Goal: Transaction & Acquisition: Purchase product/service

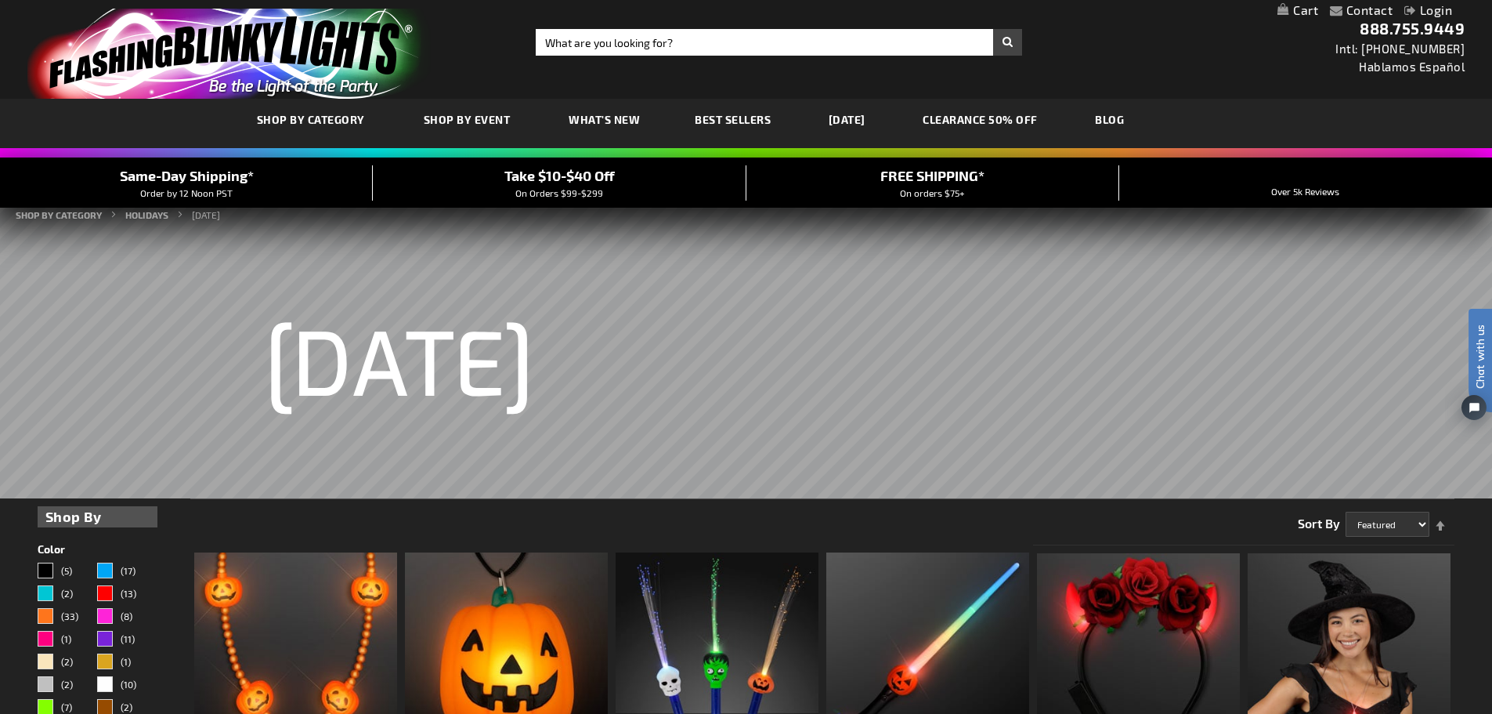
click at [1429, 3] on link "Login" at bounding box center [1429, 9] width 48 height 15
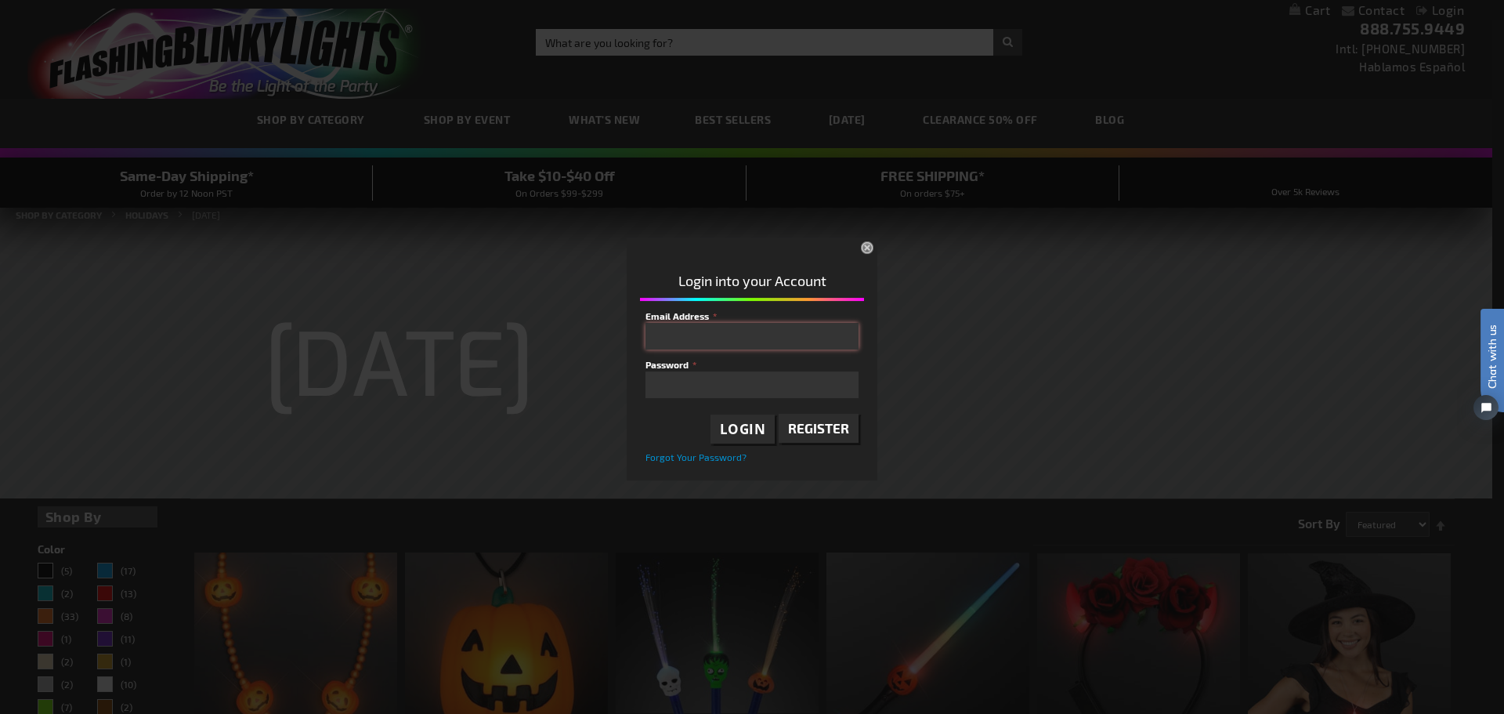
click at [700, 335] on input "Email Address" at bounding box center [752, 336] width 213 height 27
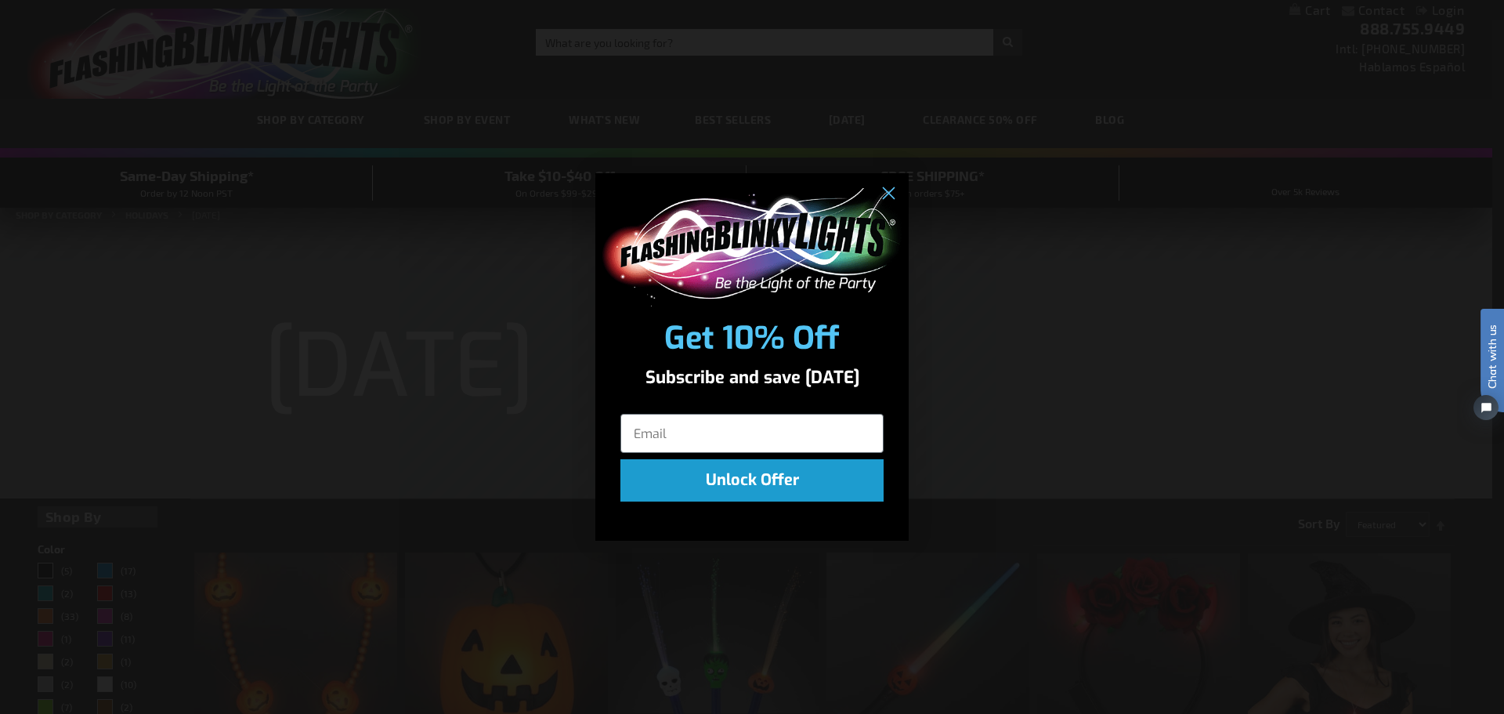
click at [769, 479] on button "Unlock Offer" at bounding box center [751, 480] width 263 height 42
click at [893, 192] on circle "Close dialog" at bounding box center [888, 194] width 26 height 26
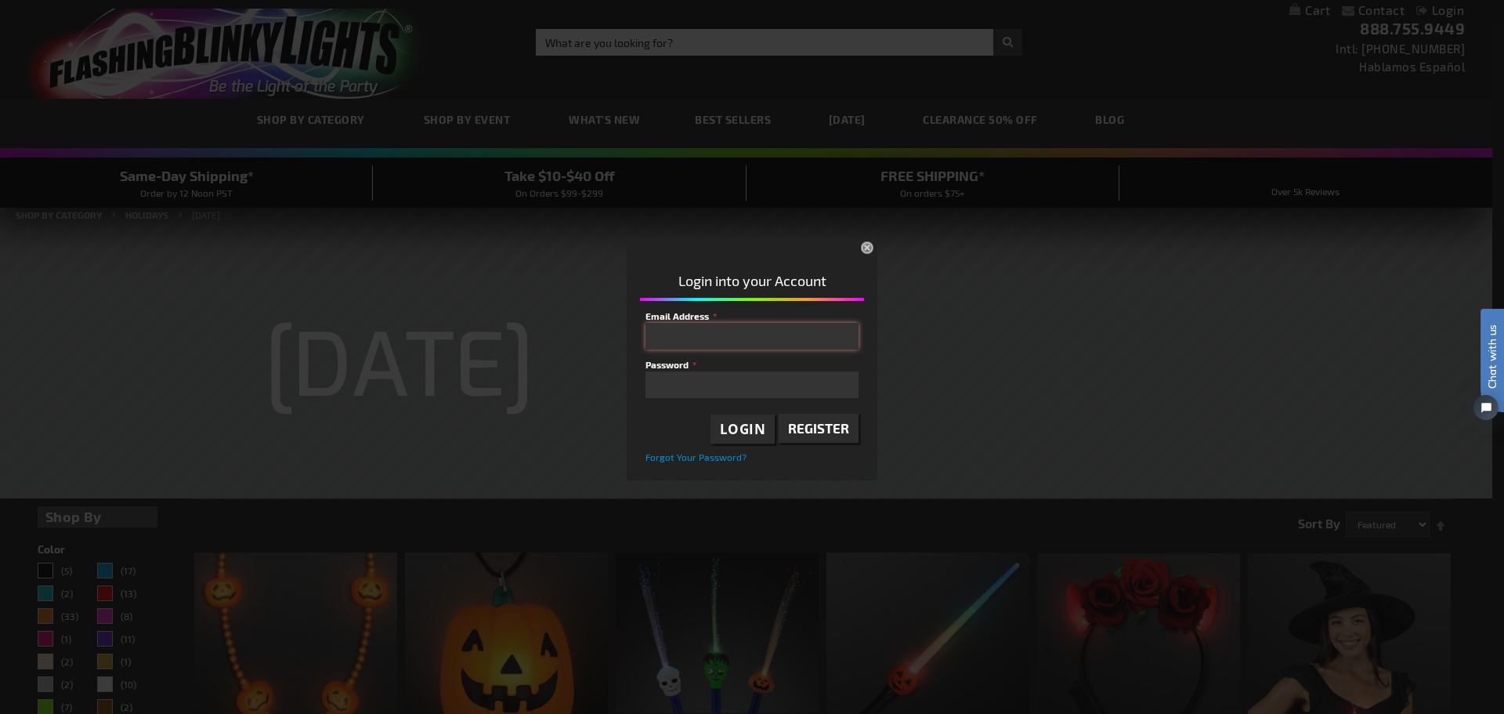
click at [718, 339] on input "Email Address" at bounding box center [752, 336] width 213 height 27
type input "dfields@gosselectric.com"
click at [756, 436] on span "Login" at bounding box center [743, 429] width 46 height 18
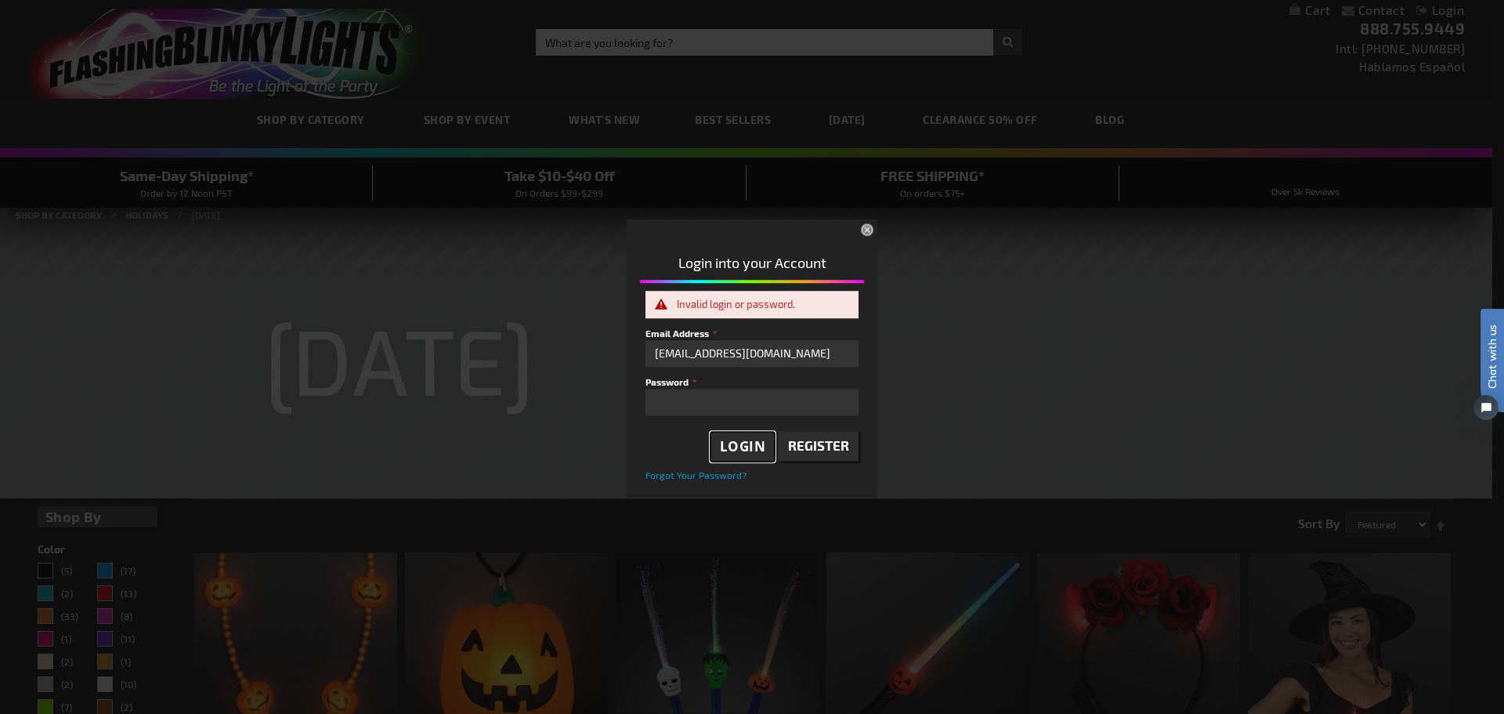
click at [750, 445] on span "Login" at bounding box center [743, 447] width 46 height 18
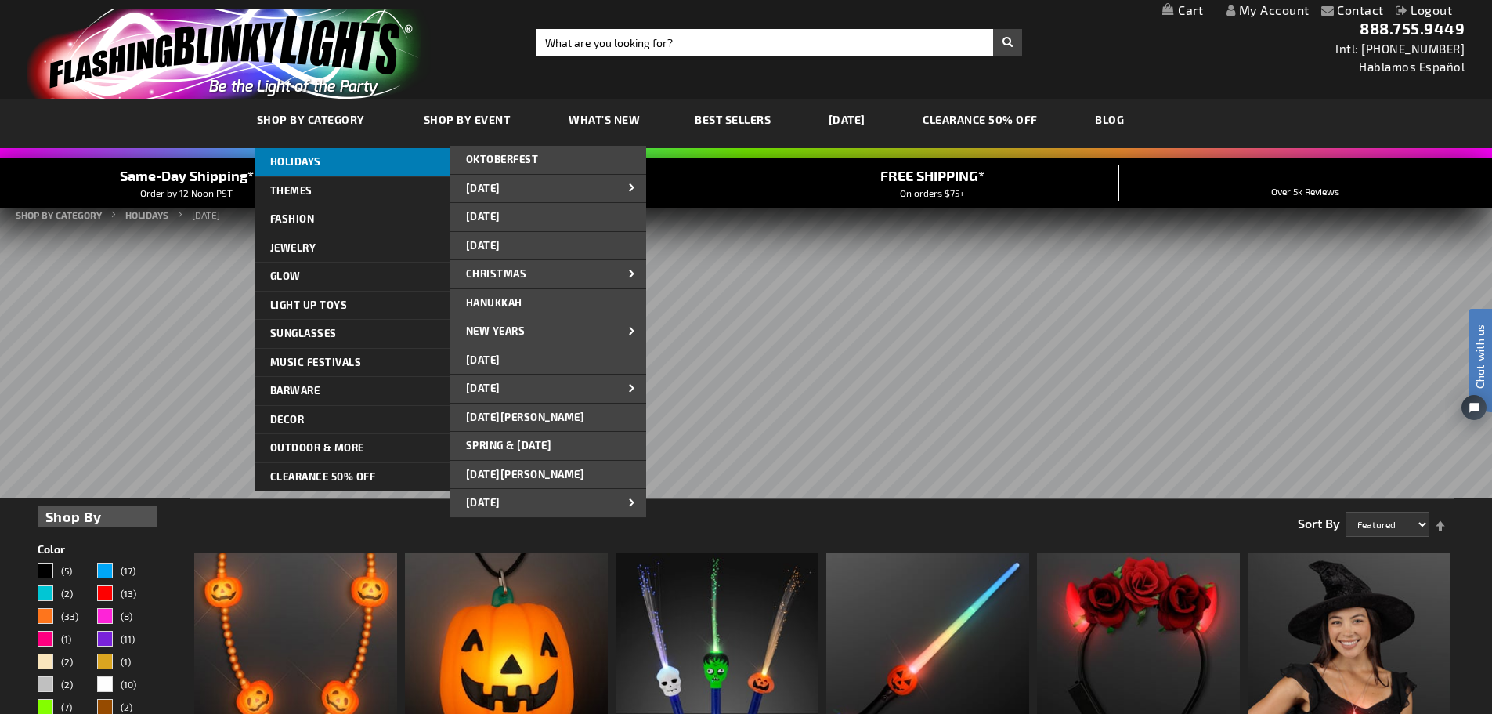
click at [291, 155] on span "HOLIDAYS" at bounding box center [295, 161] width 51 height 13
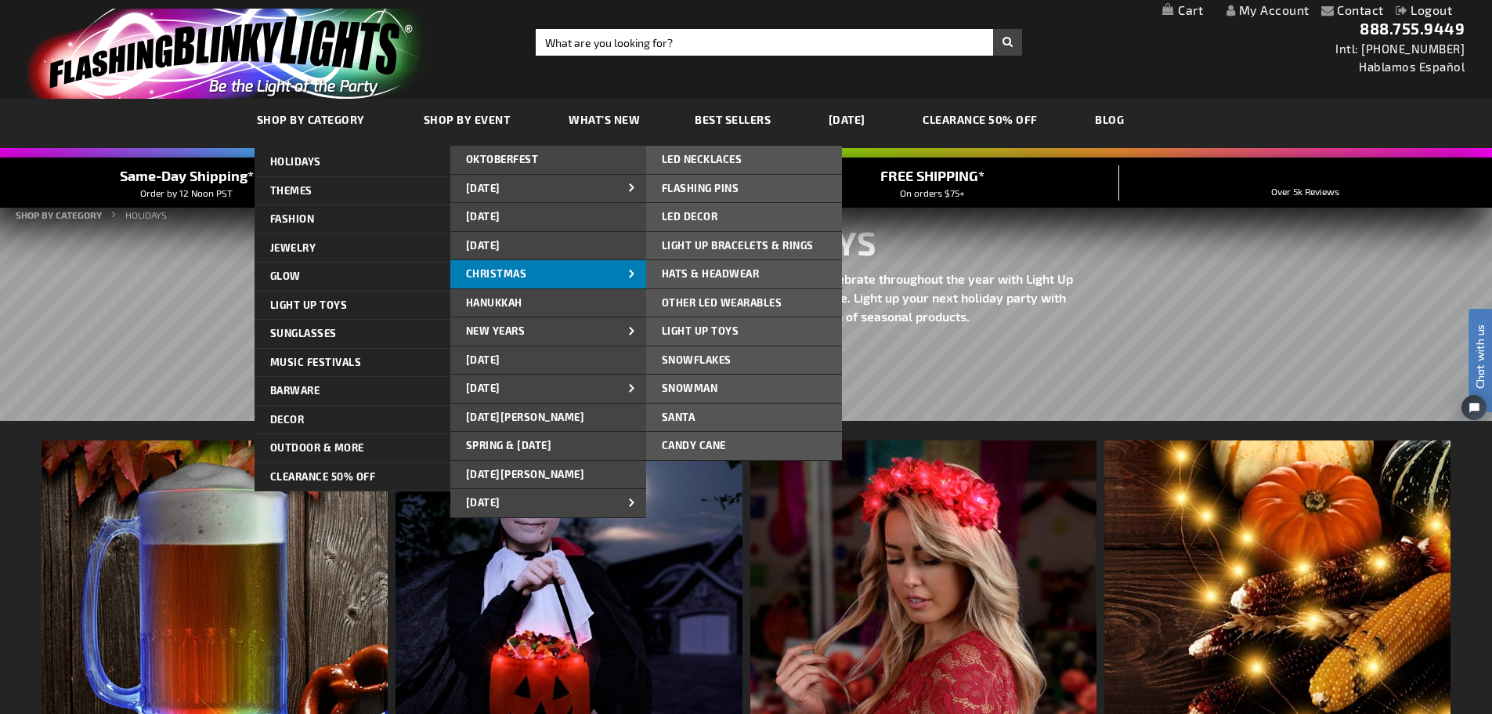
click at [505, 274] on span "CHRISTMAS" at bounding box center [496, 273] width 61 height 13
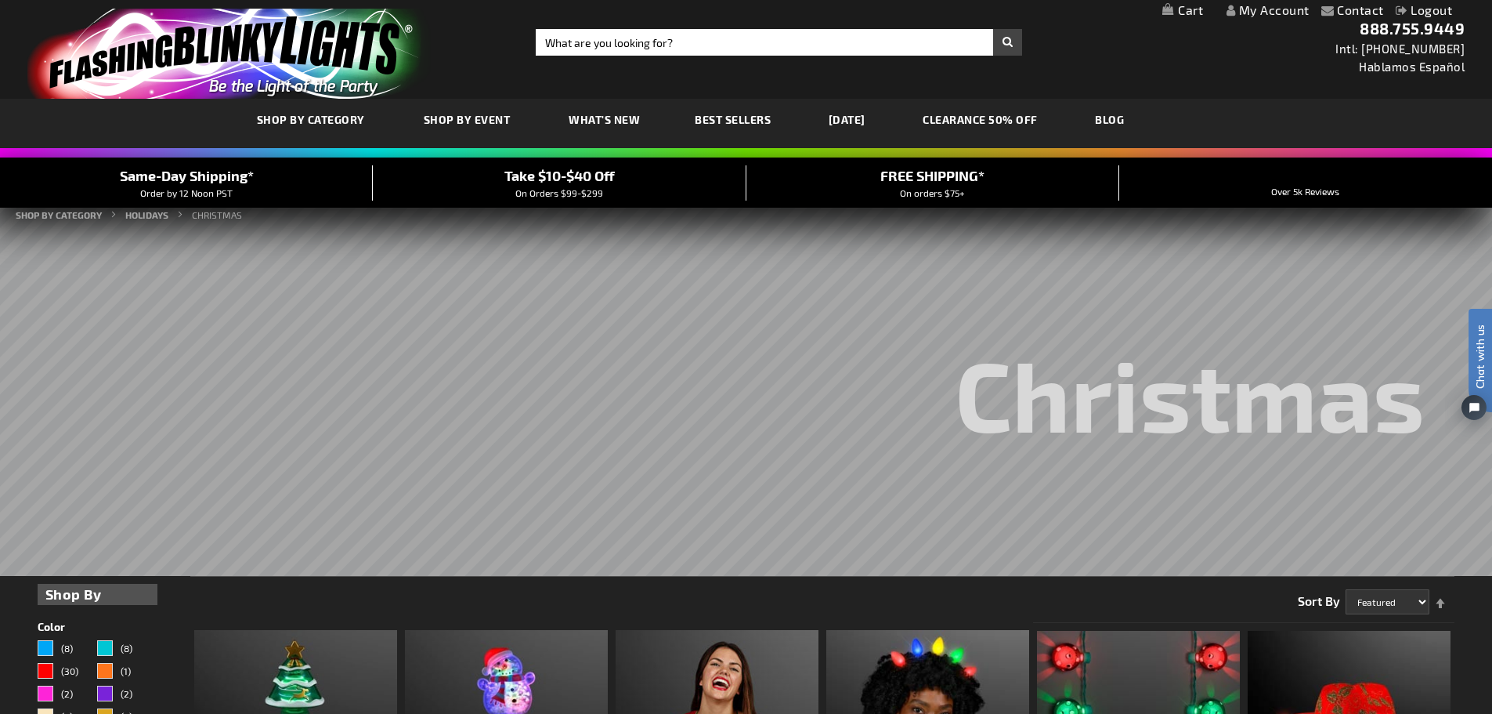
click at [1284, 5] on link "My Account" at bounding box center [1268, 9] width 83 height 15
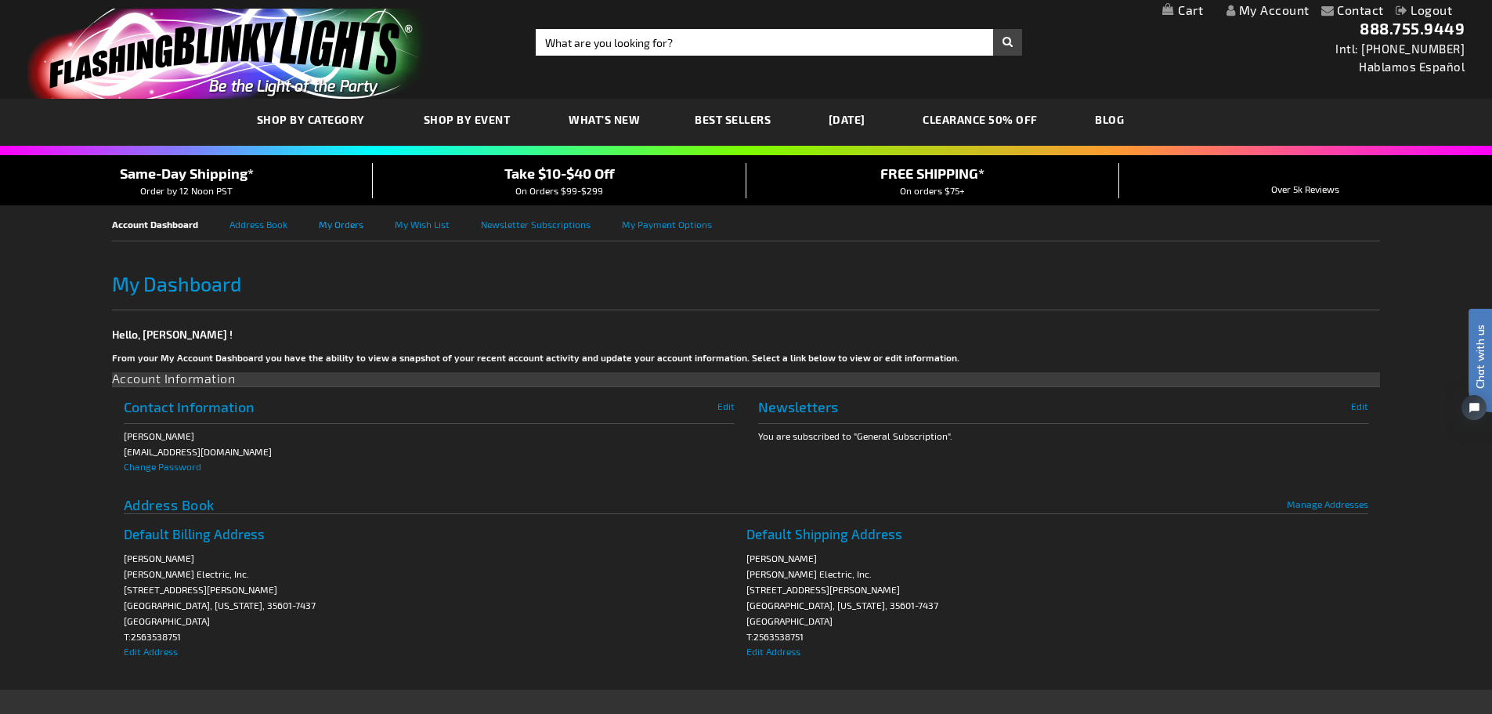
click at [349, 225] on link "My Orders" at bounding box center [357, 222] width 76 height 35
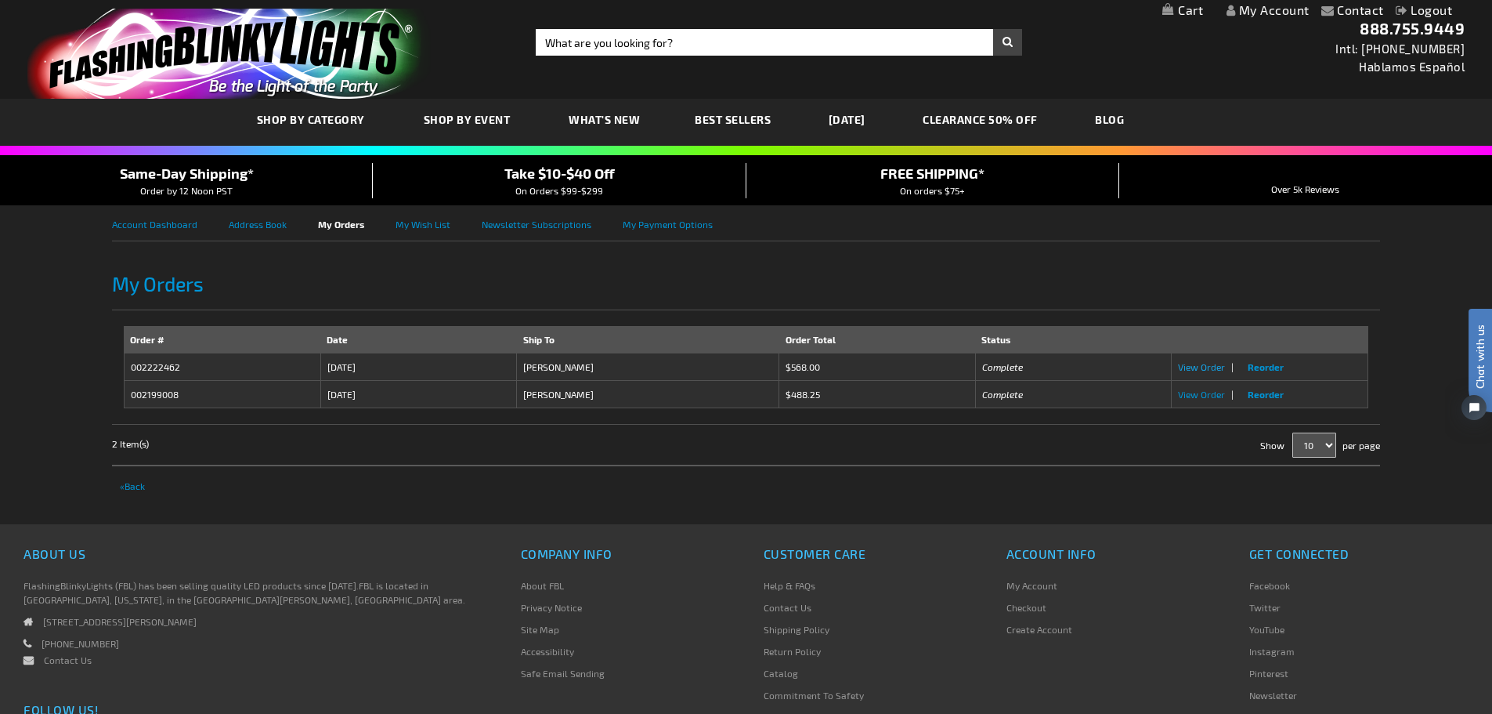
click at [1212, 371] on span "View Order" at bounding box center [1201, 366] width 47 height 11
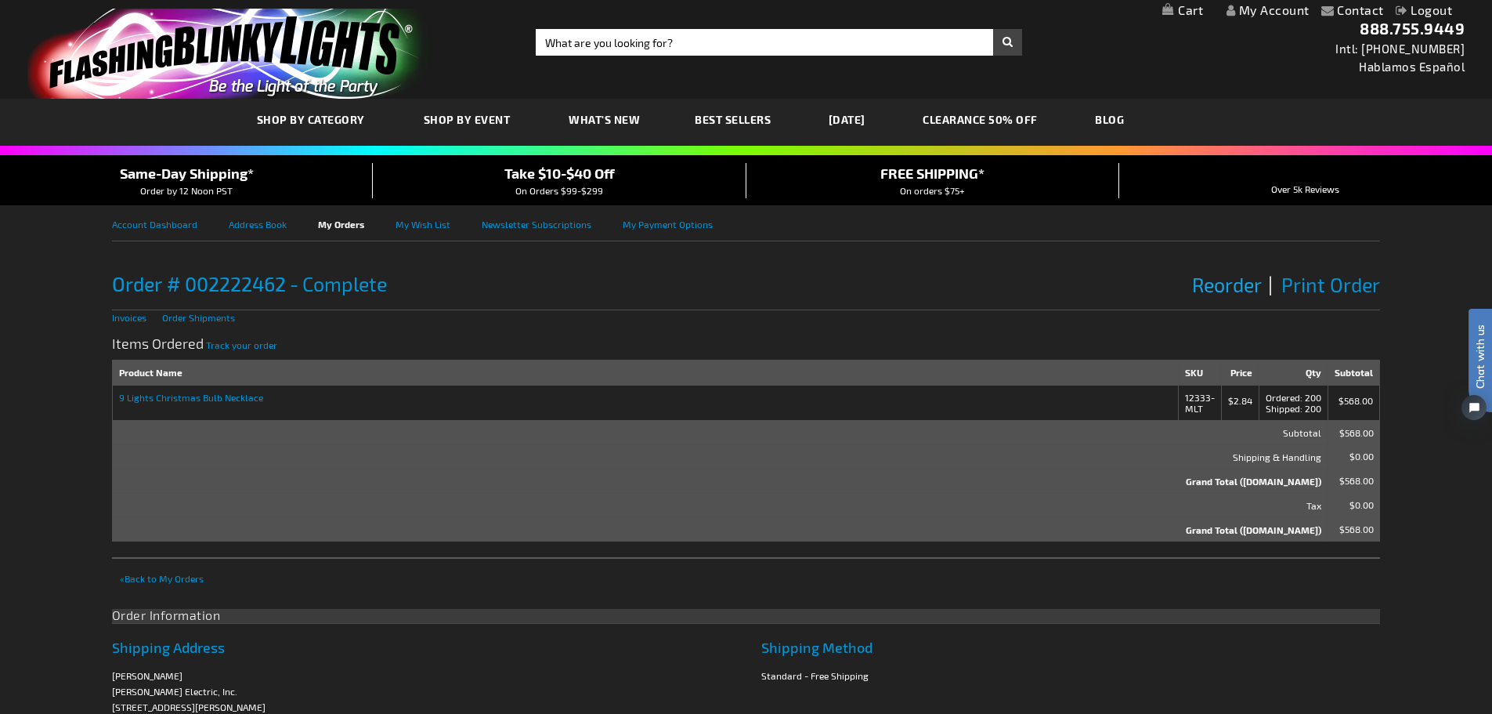
click at [1221, 288] on span "Reorder" at bounding box center [1226, 285] width 69 height 24
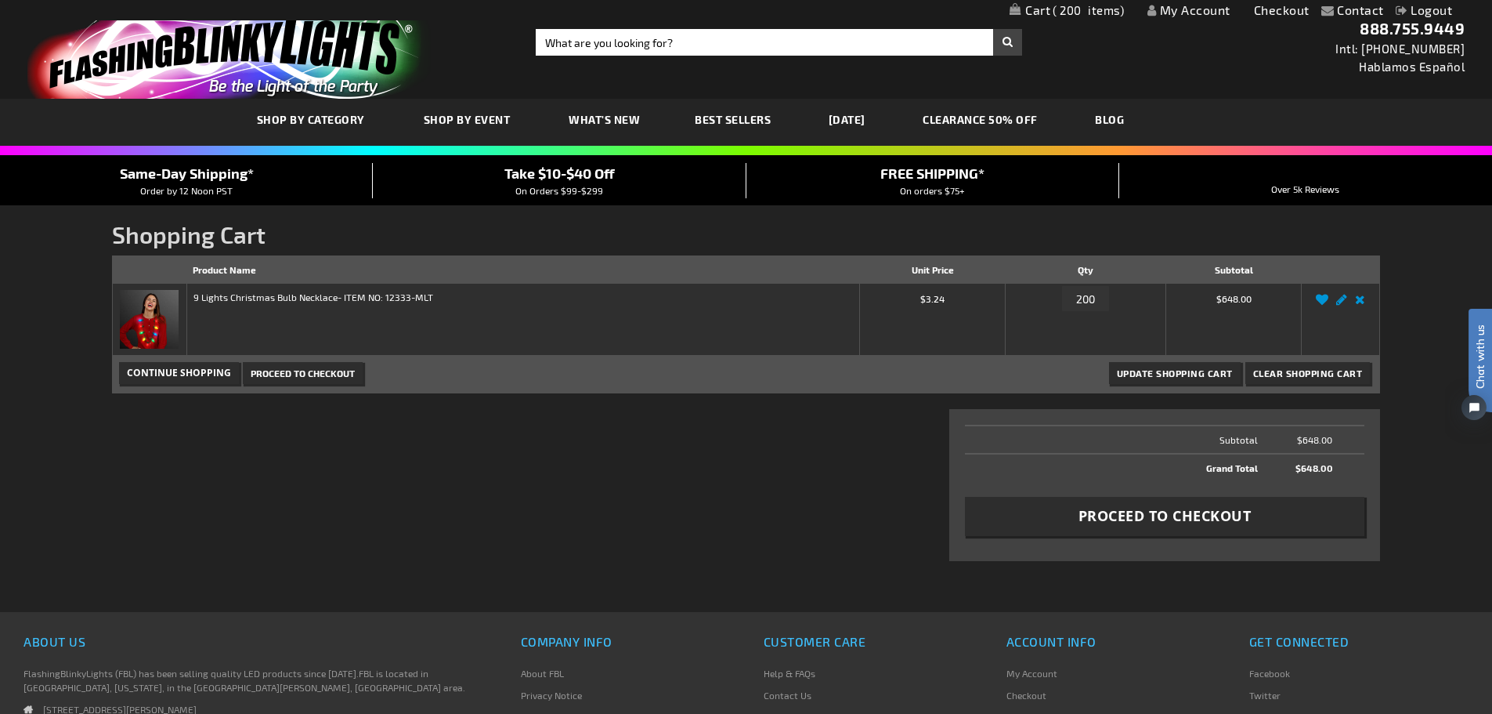
click at [1210, 9] on link "My Account" at bounding box center [1189, 9] width 83 height 15
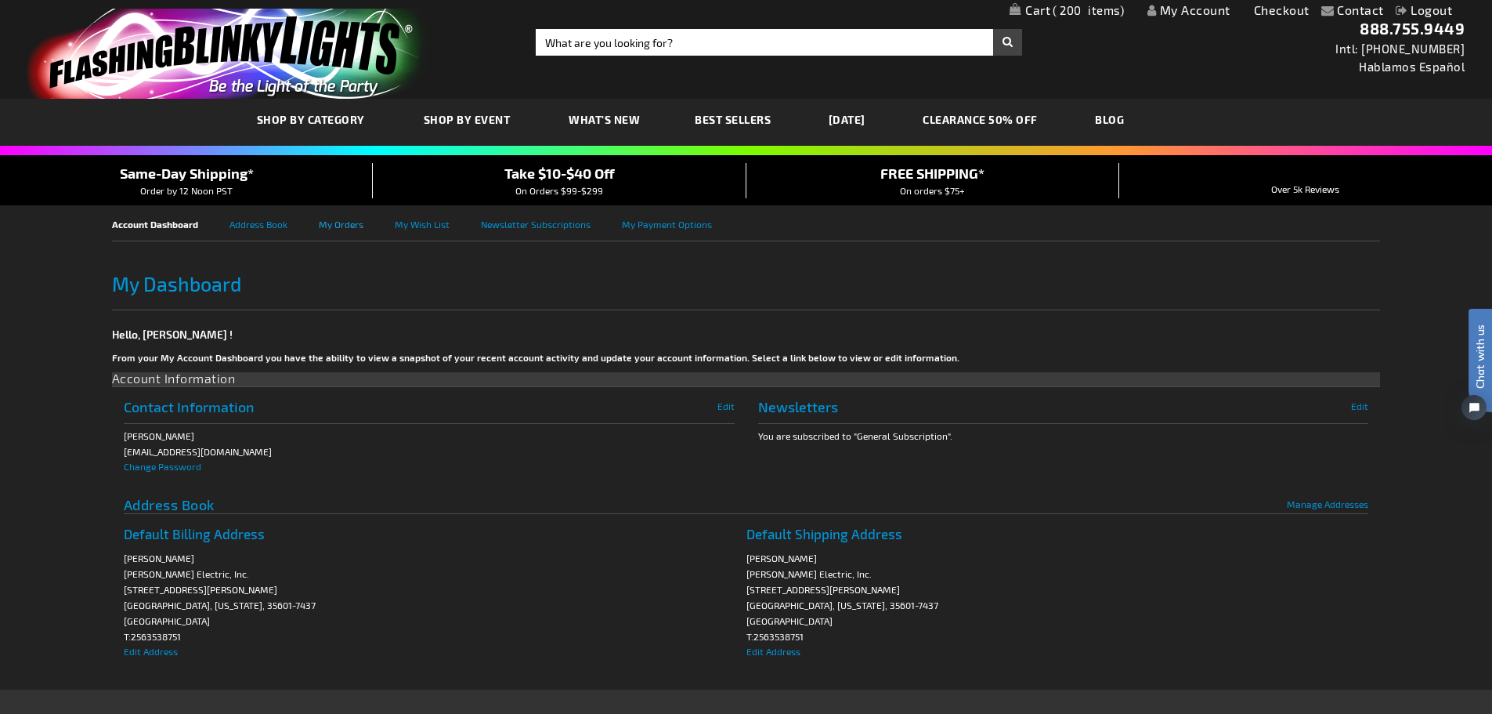
click at [345, 219] on link "My Orders" at bounding box center [357, 222] width 76 height 35
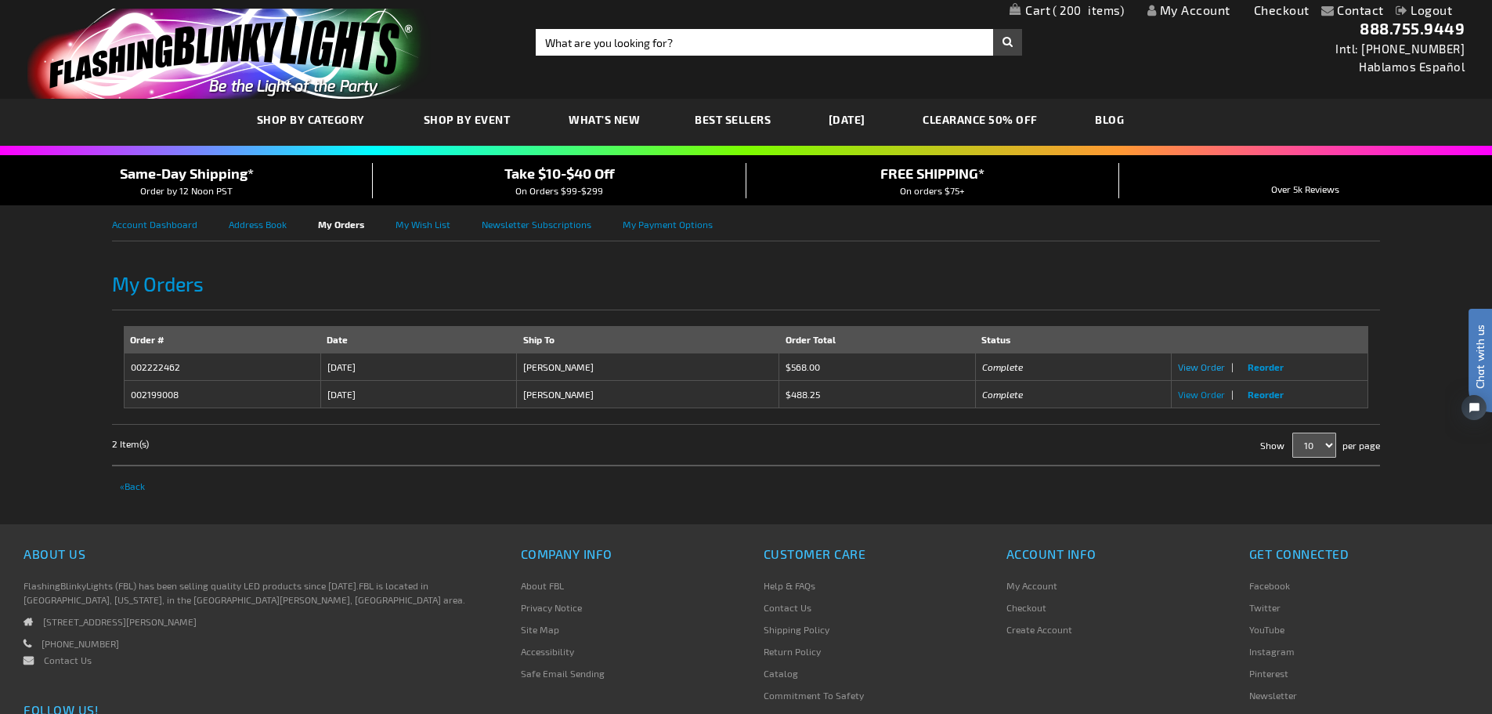
click at [1189, 367] on span "View Order" at bounding box center [1201, 366] width 47 height 11
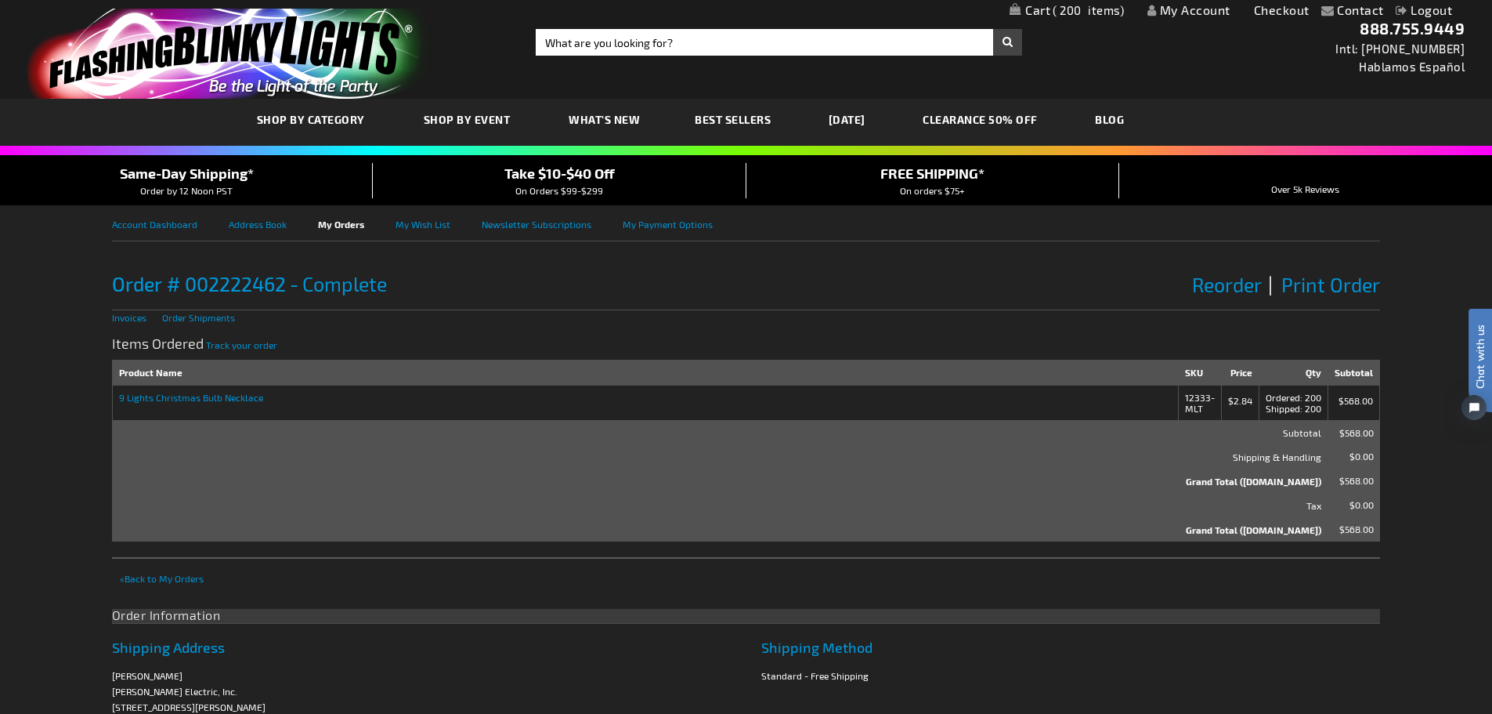
click at [1047, 9] on link "My Cart 200 200 items" at bounding box center [1067, 10] width 114 height 15
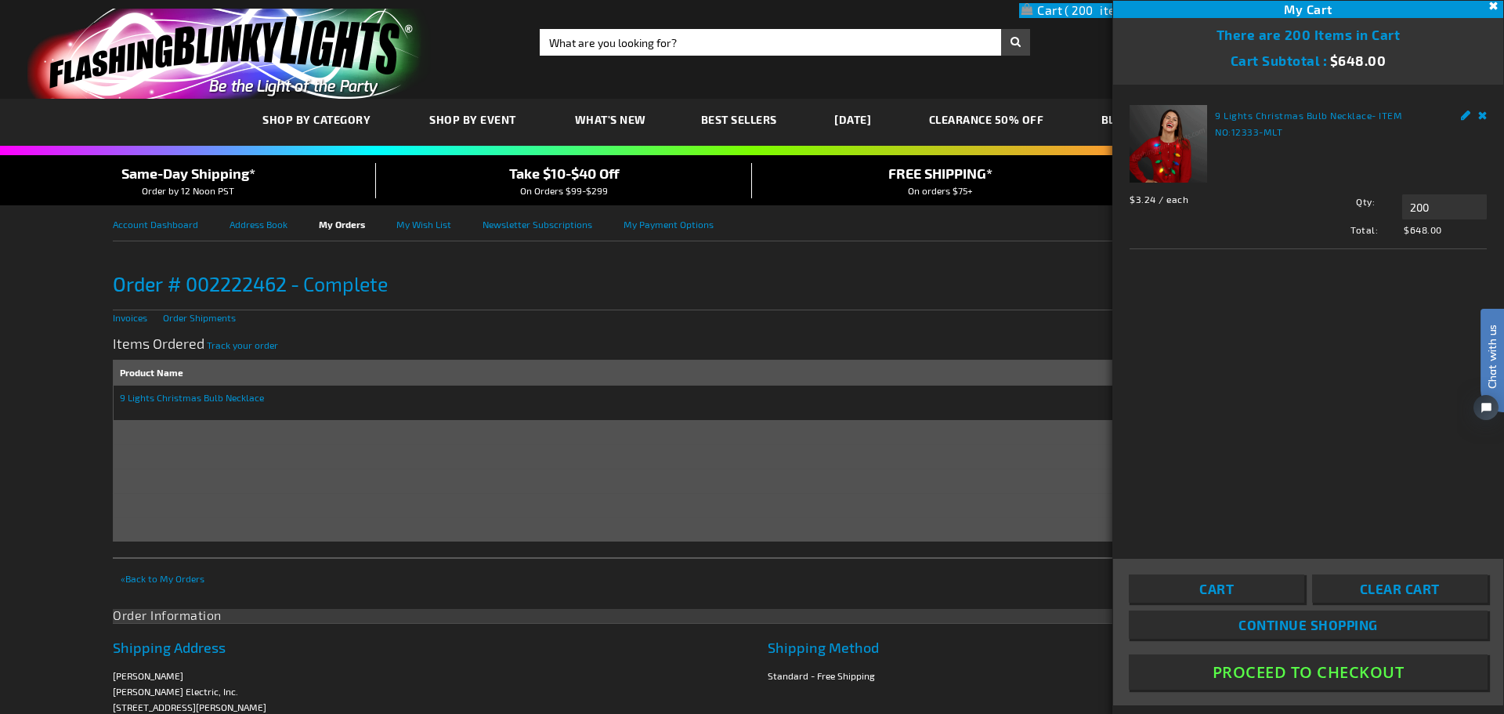
click at [1260, 666] on button "Proceed To Checkout" at bounding box center [1308, 671] width 359 height 35
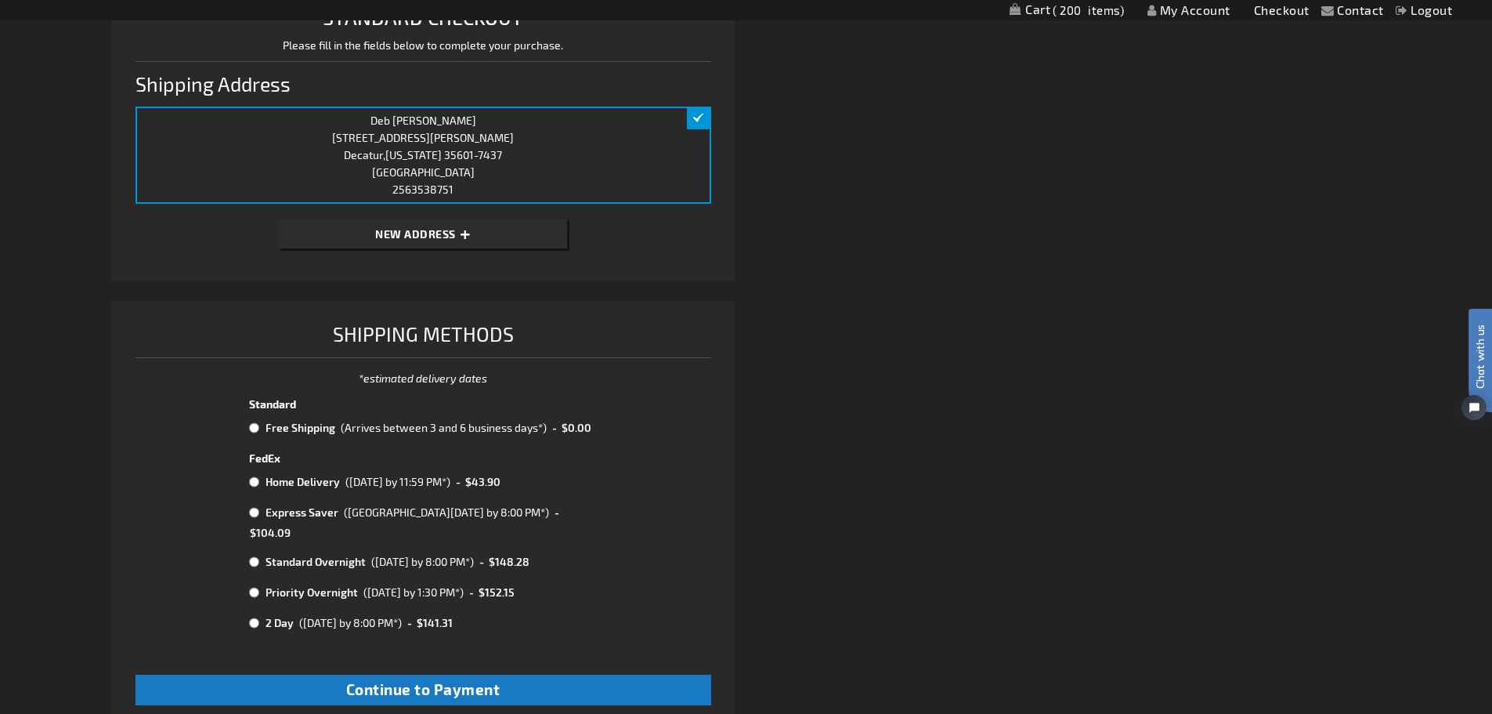
scroll to position [470, 0]
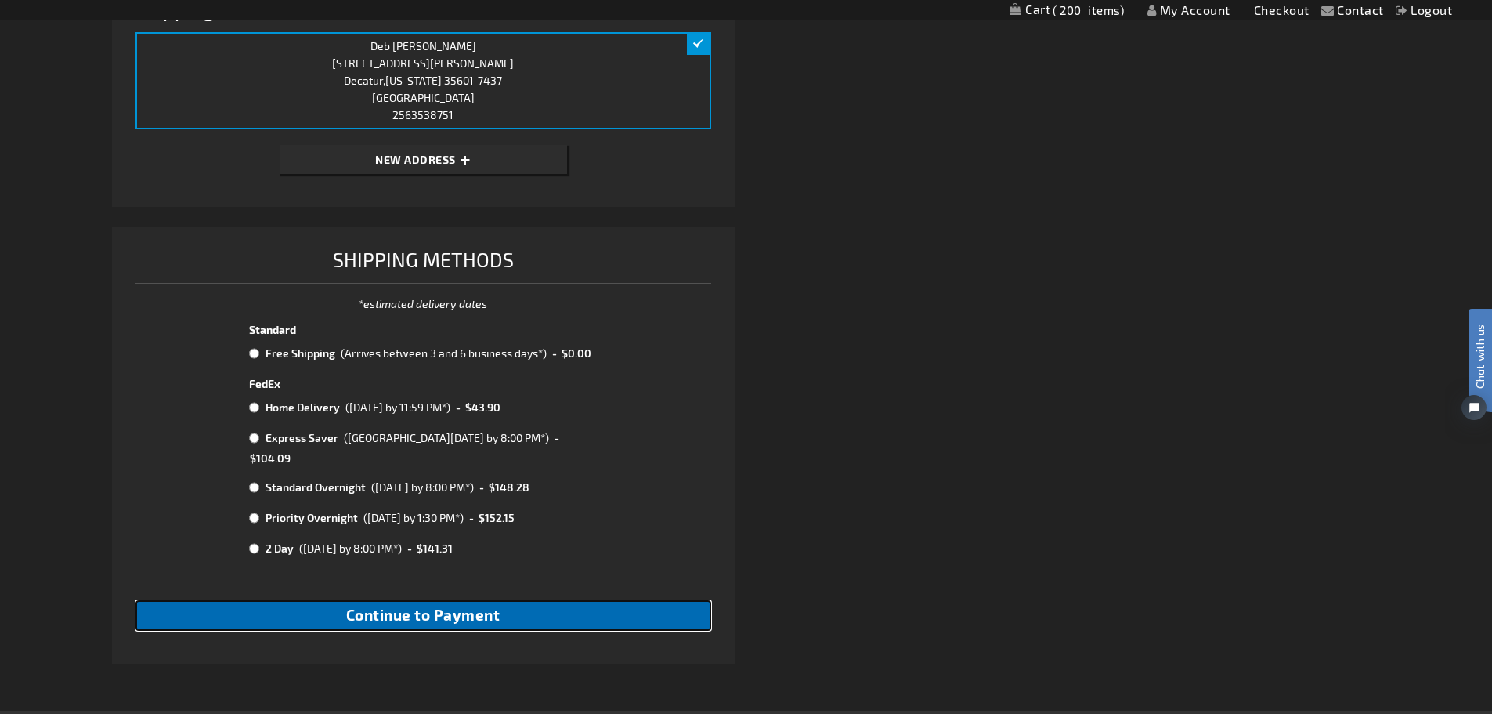
click at [438, 606] on span "Continue to Payment" at bounding box center [423, 615] width 154 height 18
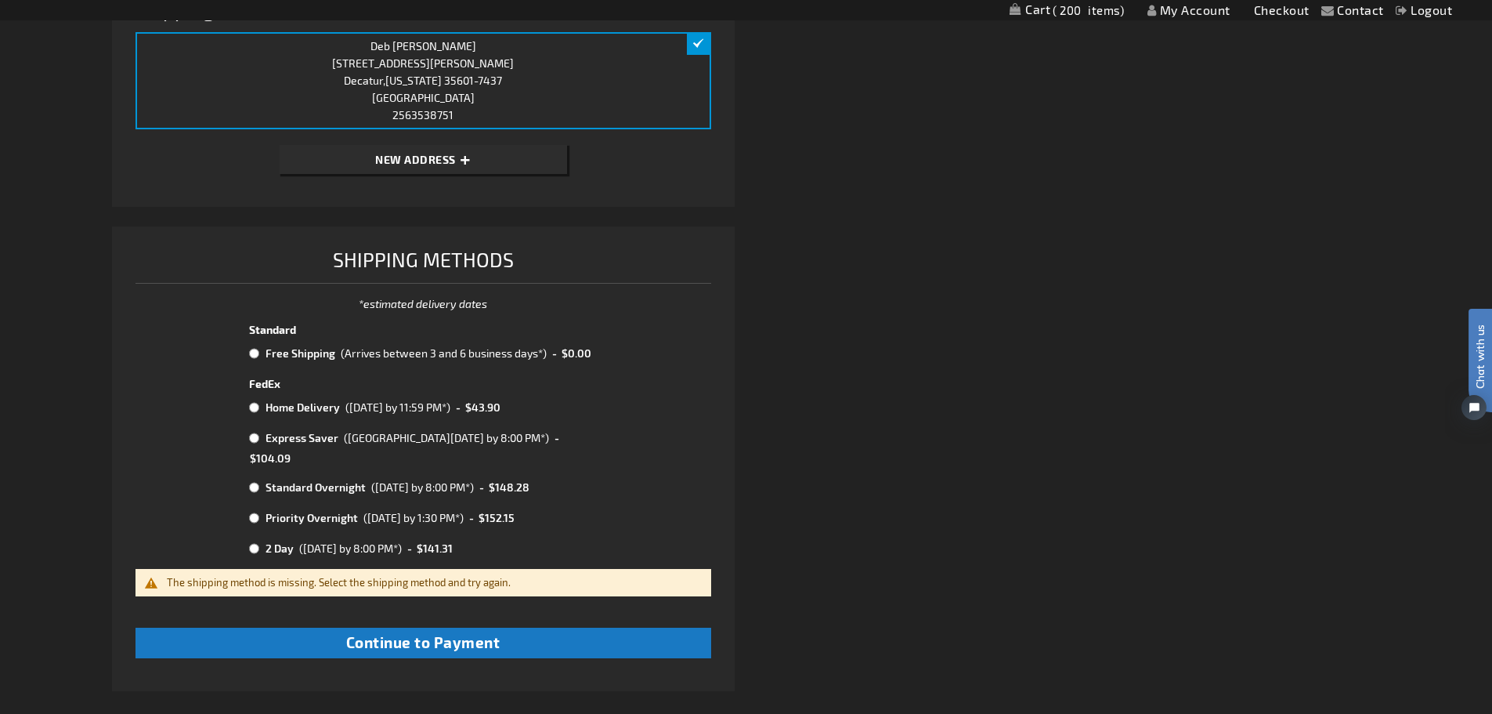
click at [259, 353] on input "radio" at bounding box center [254, 353] width 10 height 13
radio input "true"
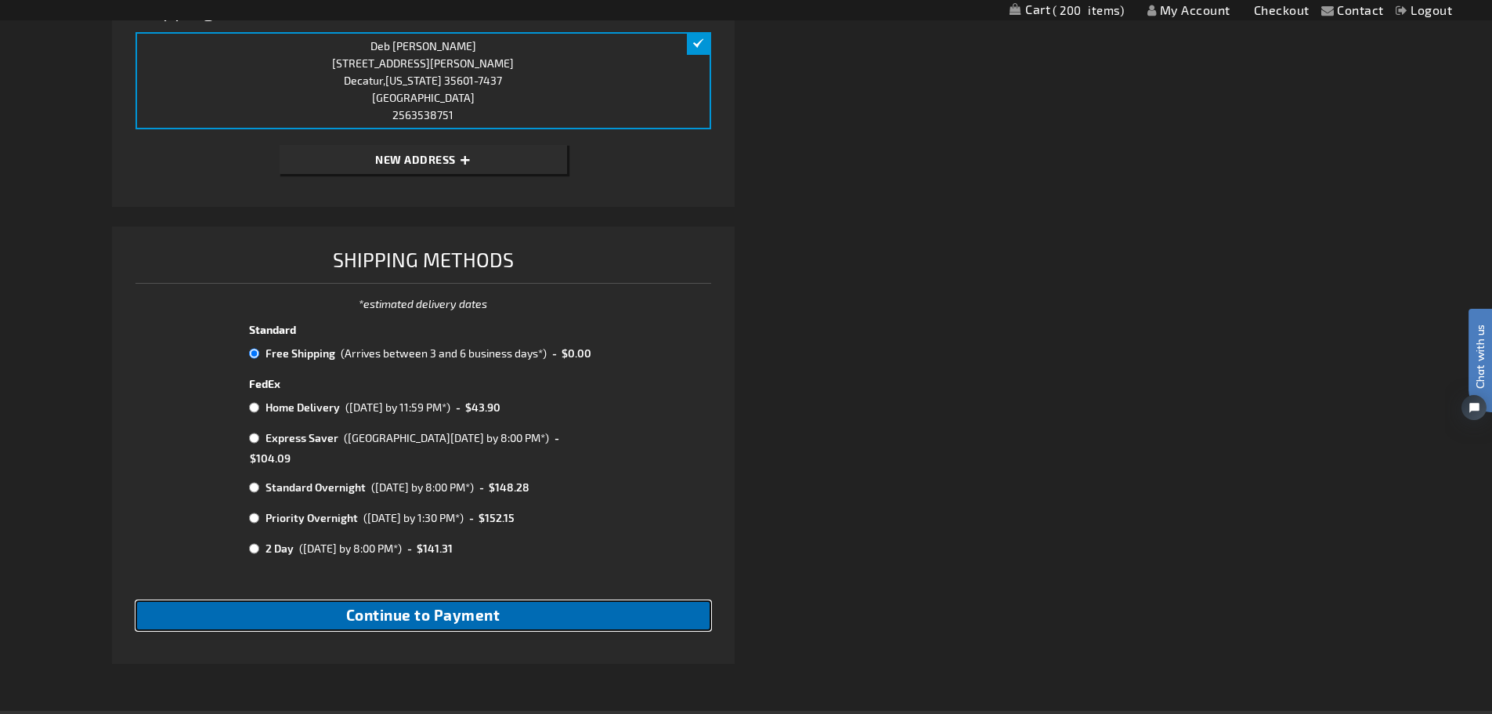
click at [400, 606] on span "Continue to Payment" at bounding box center [423, 615] width 154 height 18
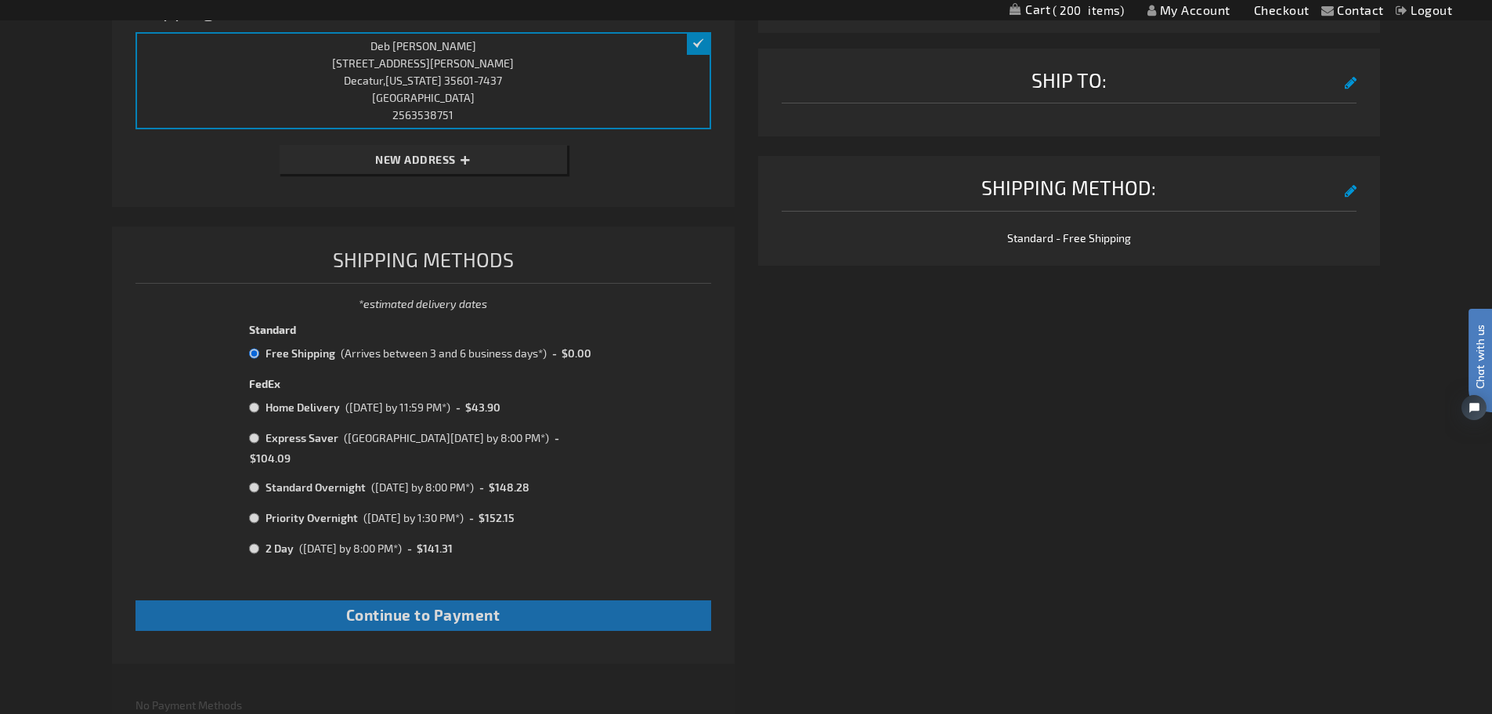
scroll to position [43, 0]
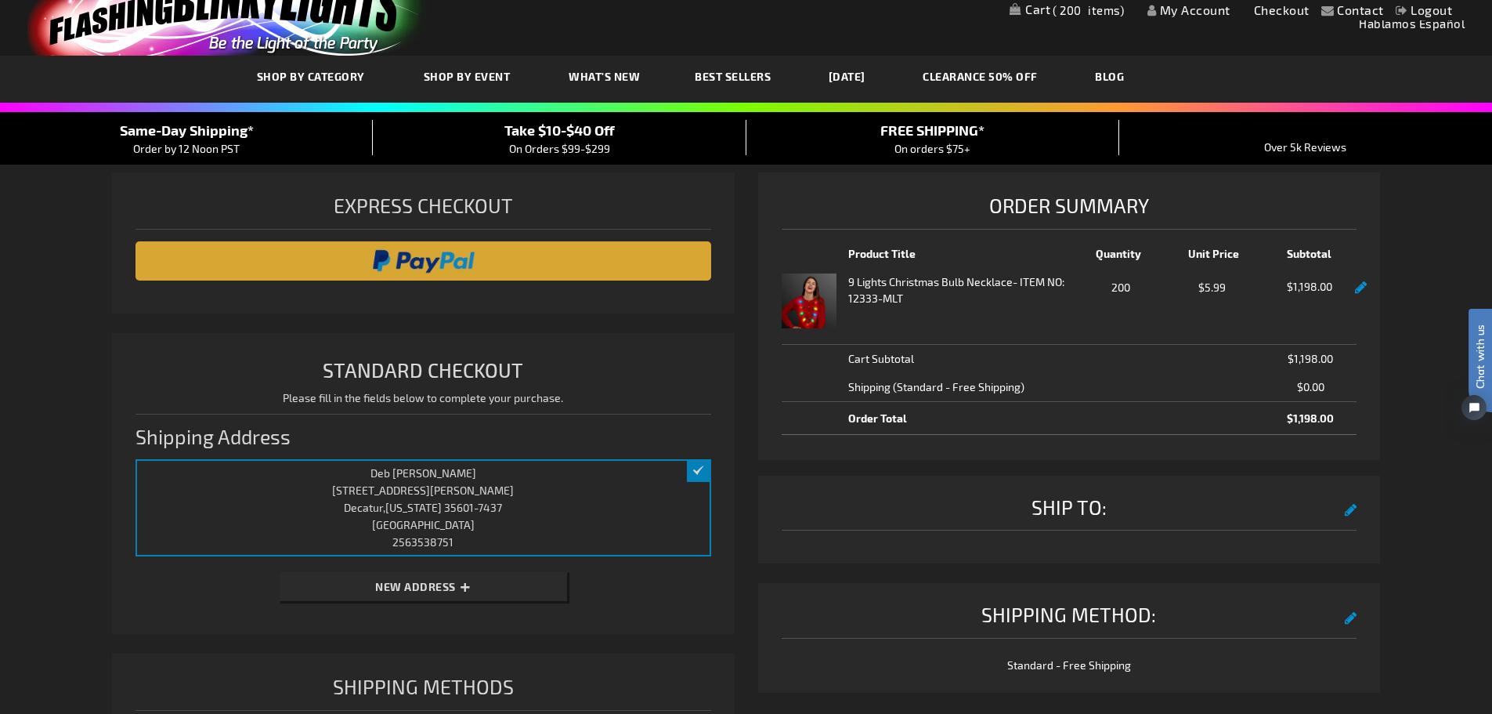
select select "cc9b05447f6f06ecc31e879f0af212b057f1c3fc"
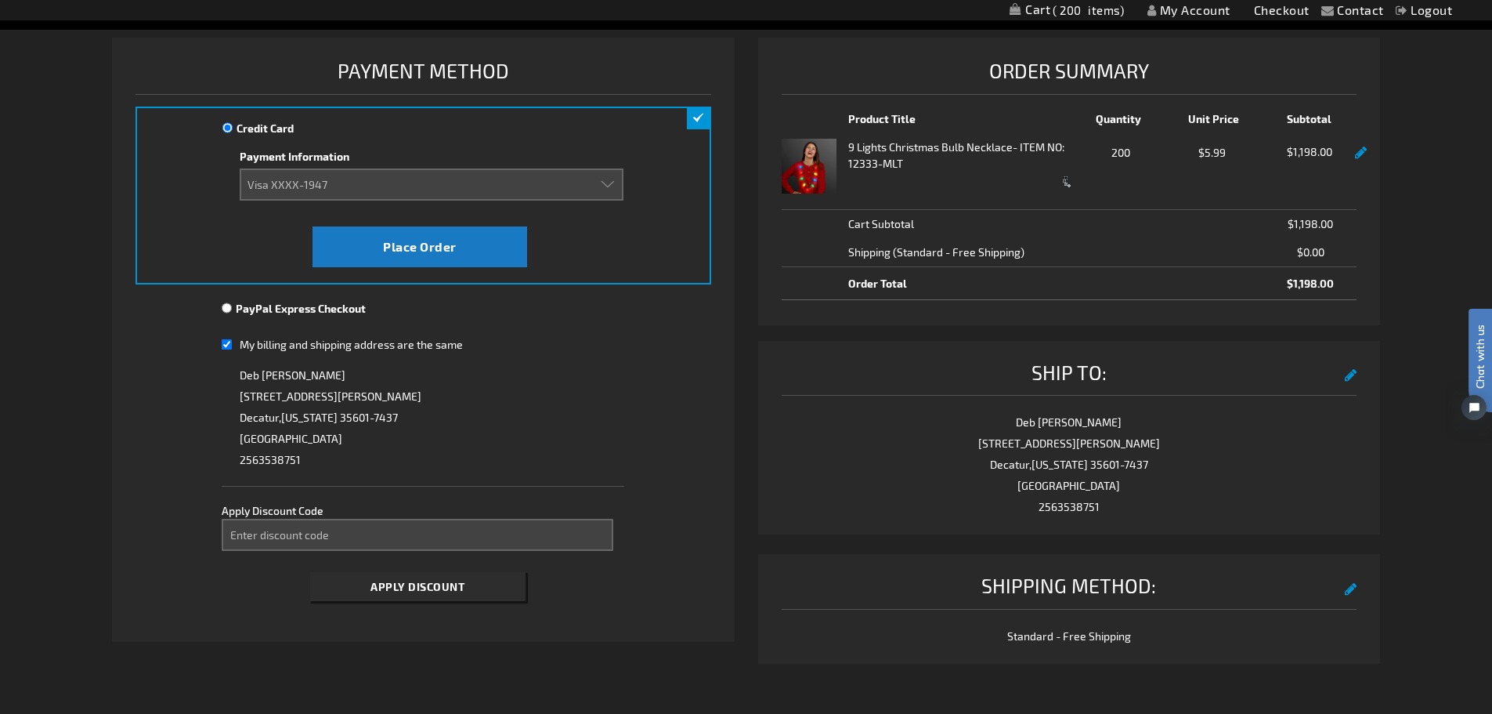
scroll to position [235, 0]
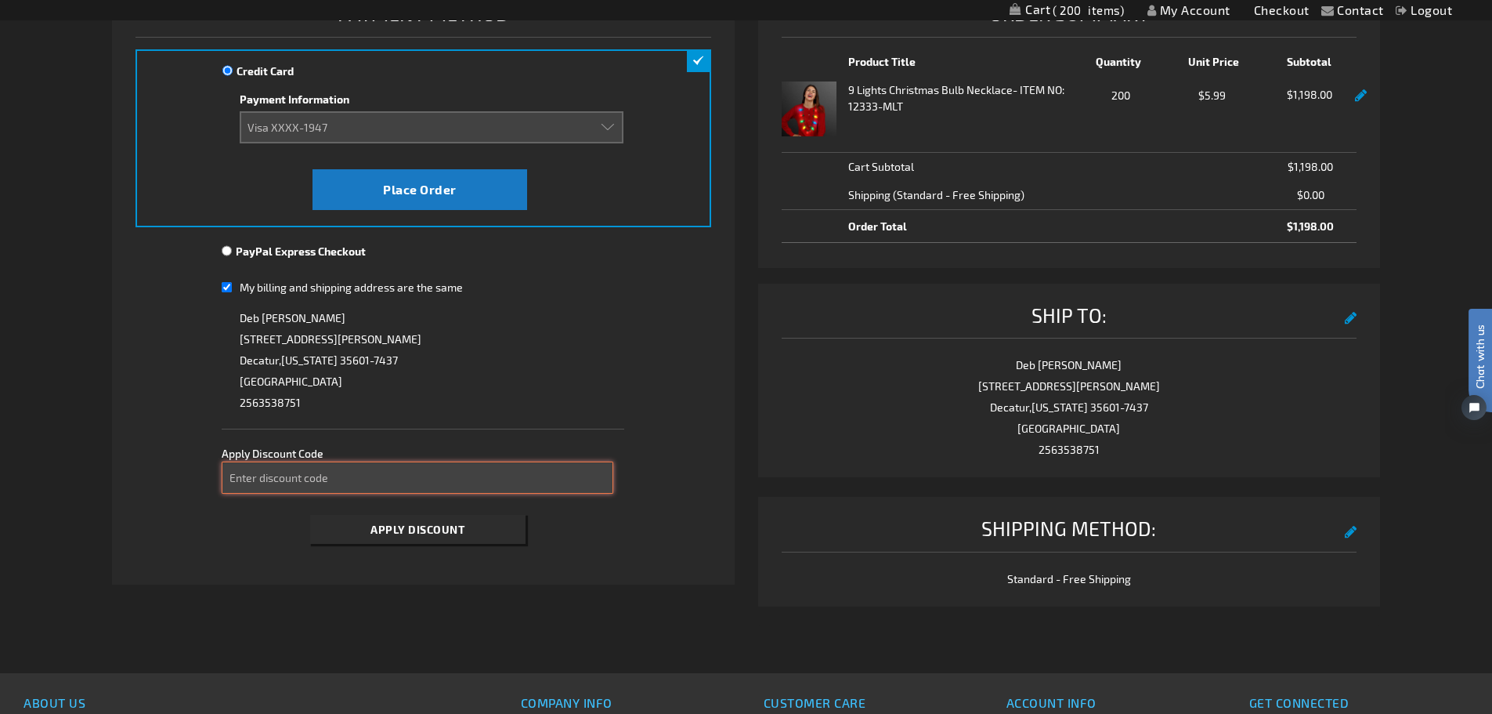
click at [294, 476] on input "Enter discount code" at bounding box center [418, 477] width 392 height 32
type input "spooky10"
click at [394, 525] on span "Apply Discount" at bounding box center [418, 529] width 94 height 13
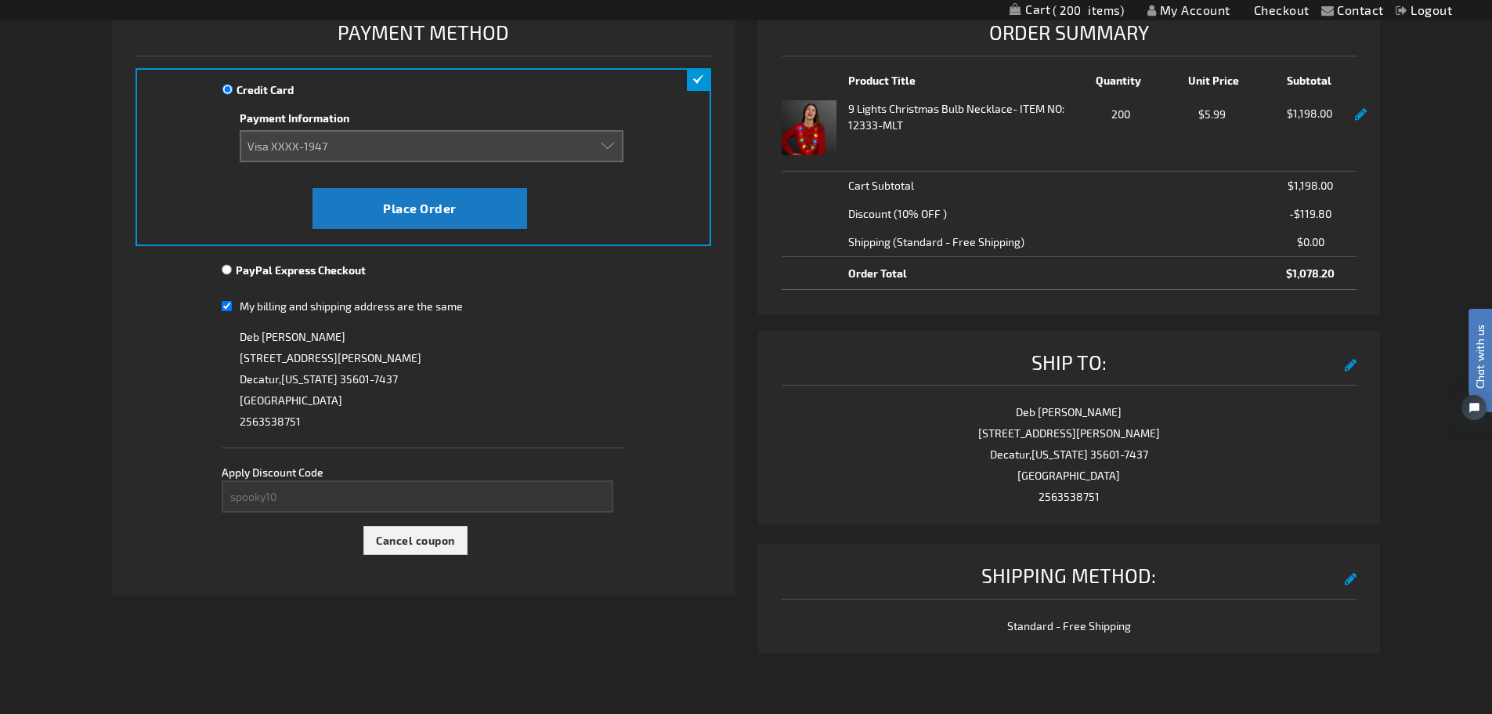
scroll to position [0, 0]
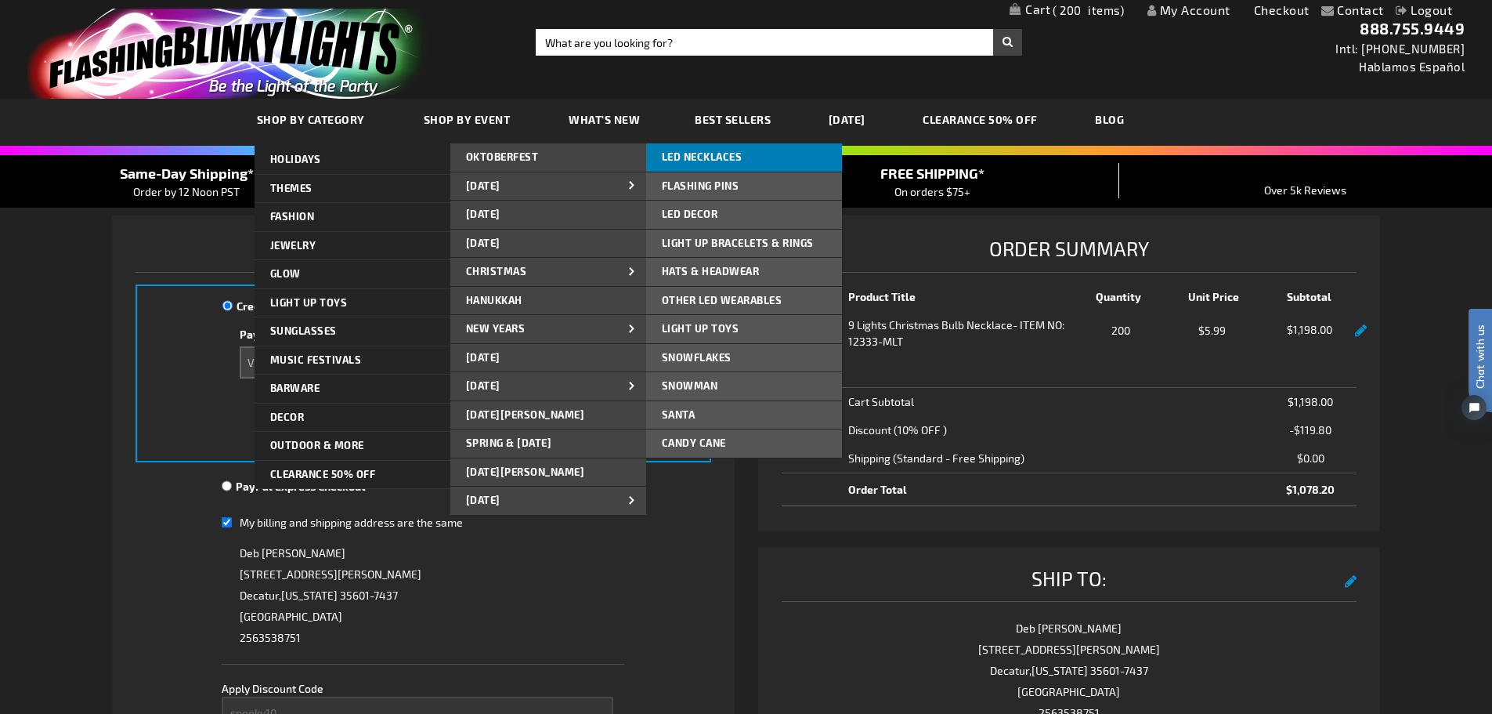
click at [714, 154] on span "LED NECKLACES" at bounding box center [702, 156] width 81 height 13
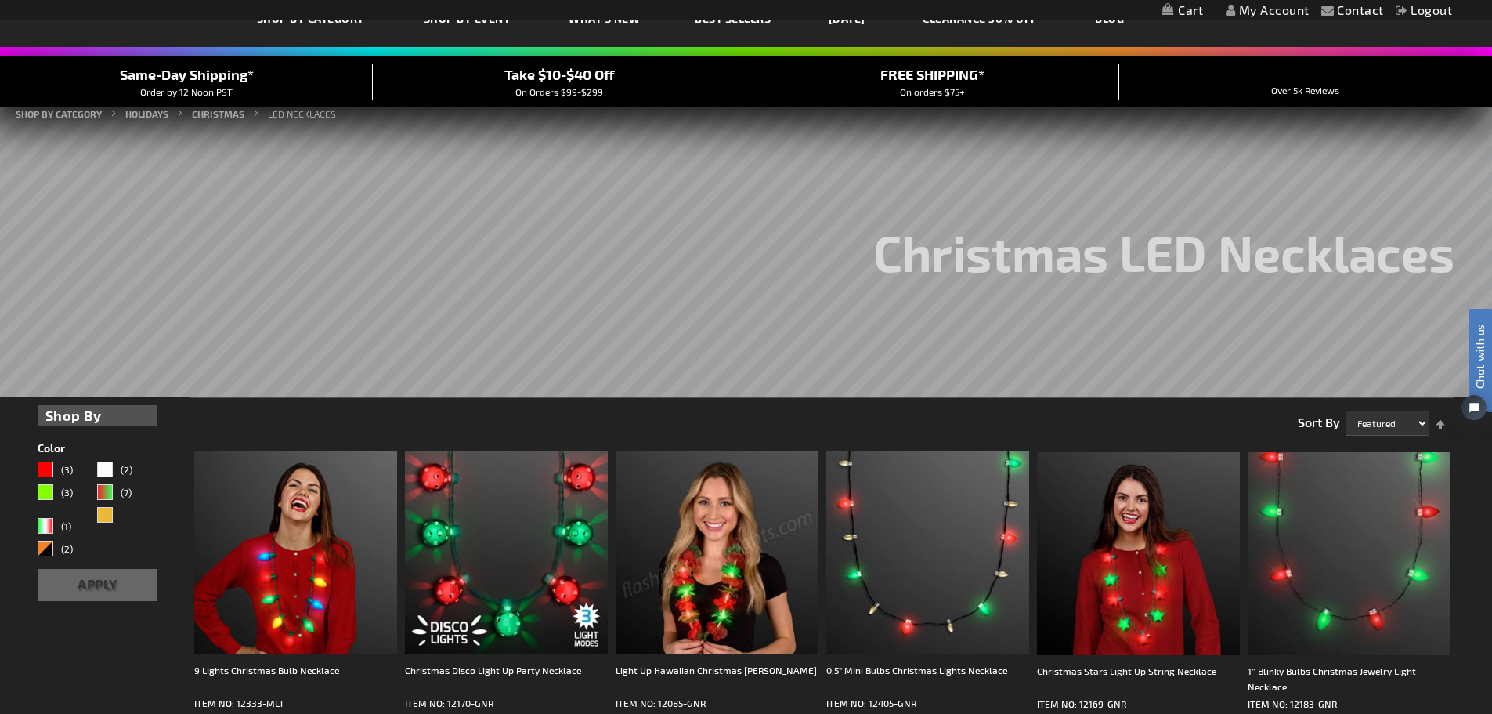
scroll to position [235, 0]
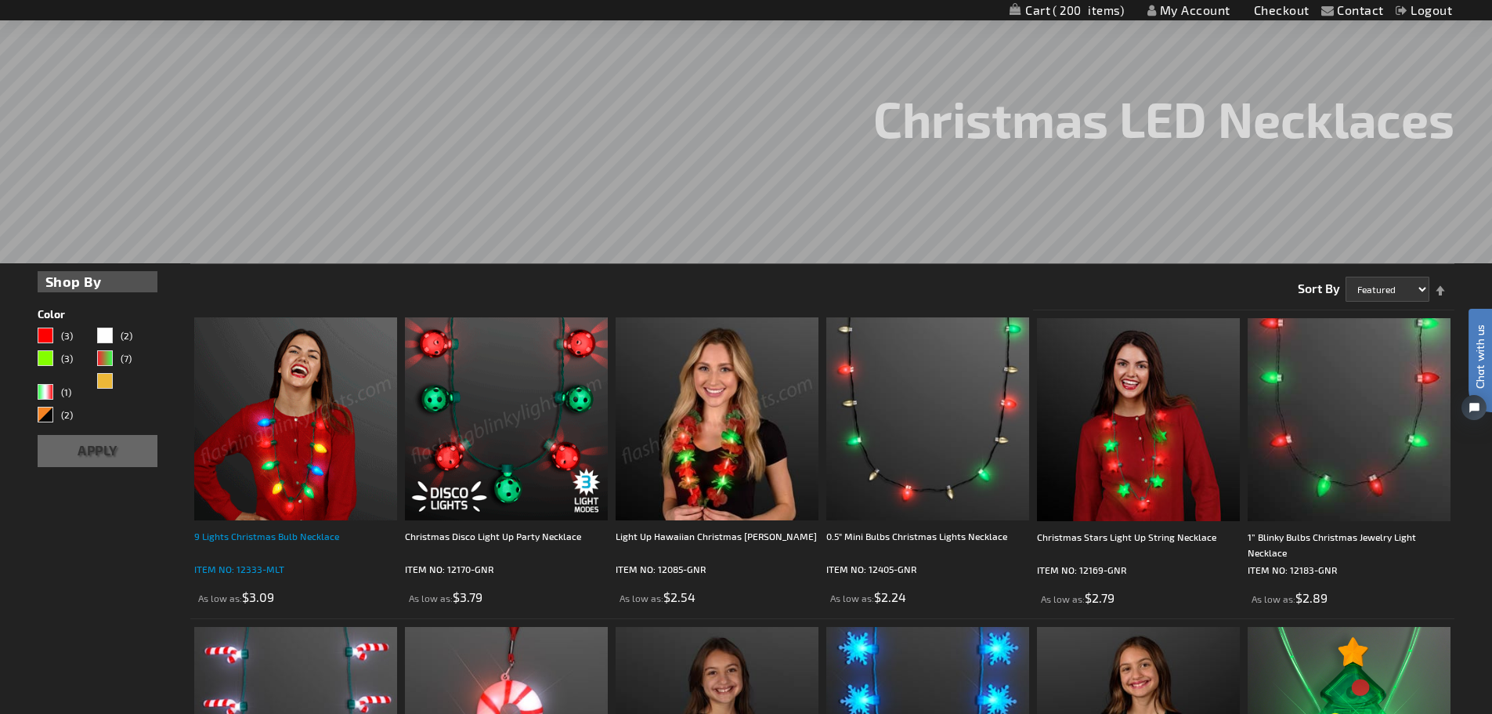
click at [257, 534] on div "9 Lights Christmas Bulb Necklace" at bounding box center [295, 543] width 203 height 31
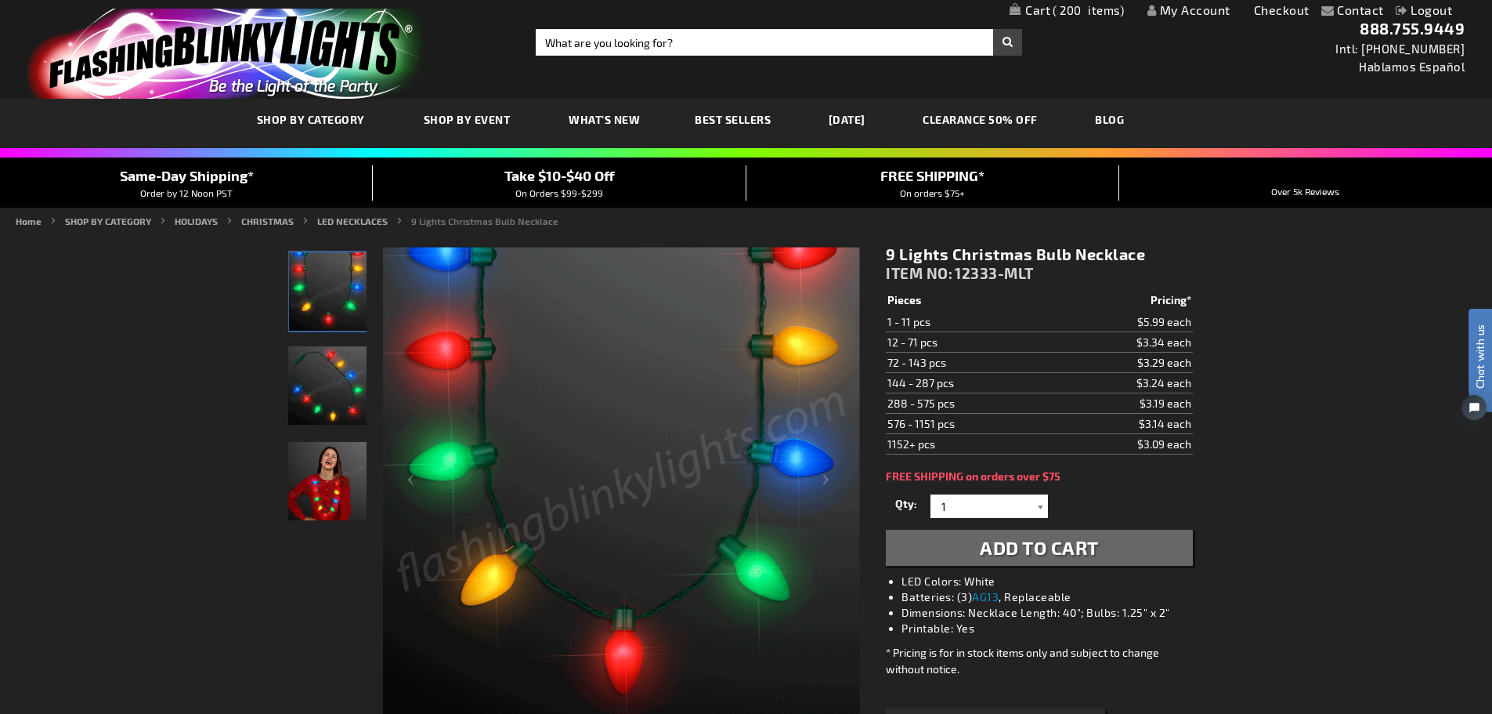
click at [1040, 506] on div at bounding box center [1041, 506] width 16 height 24
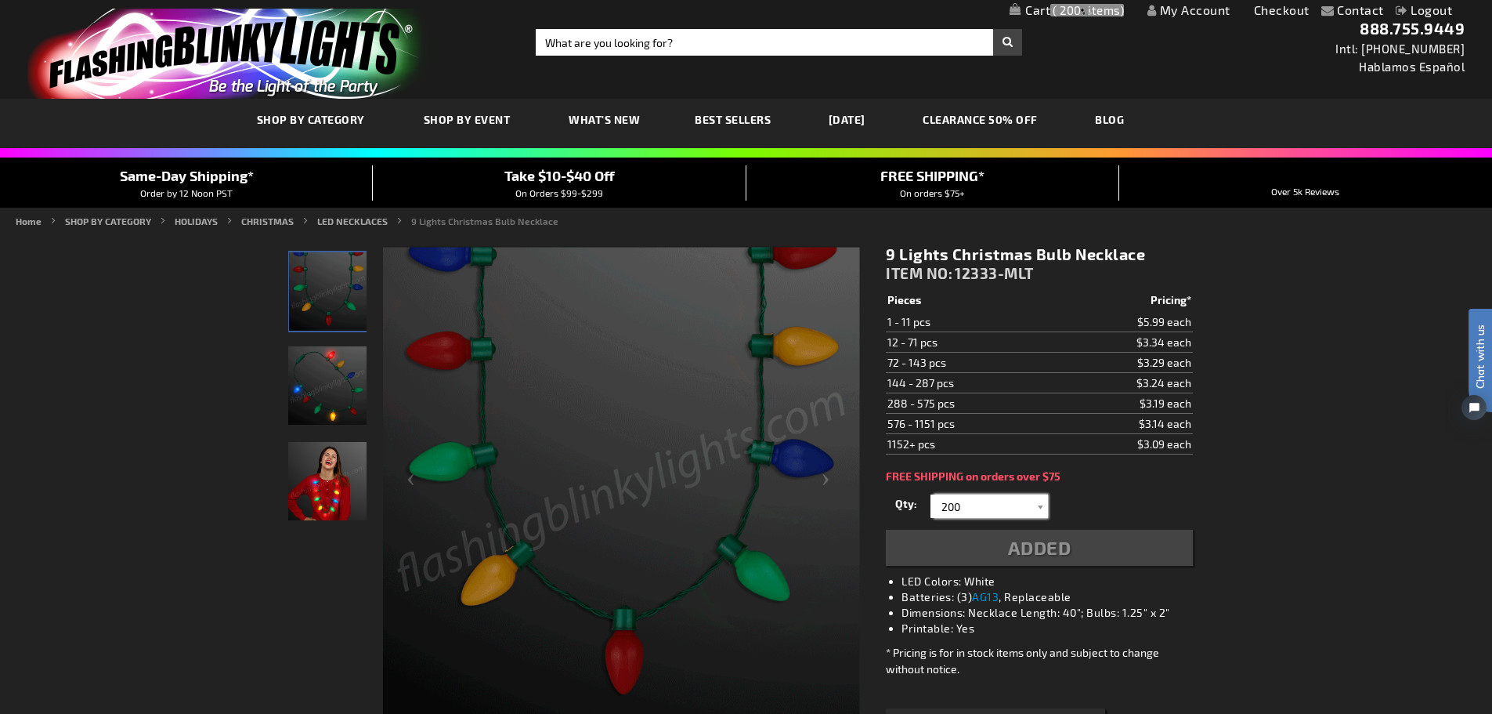
type input "200"
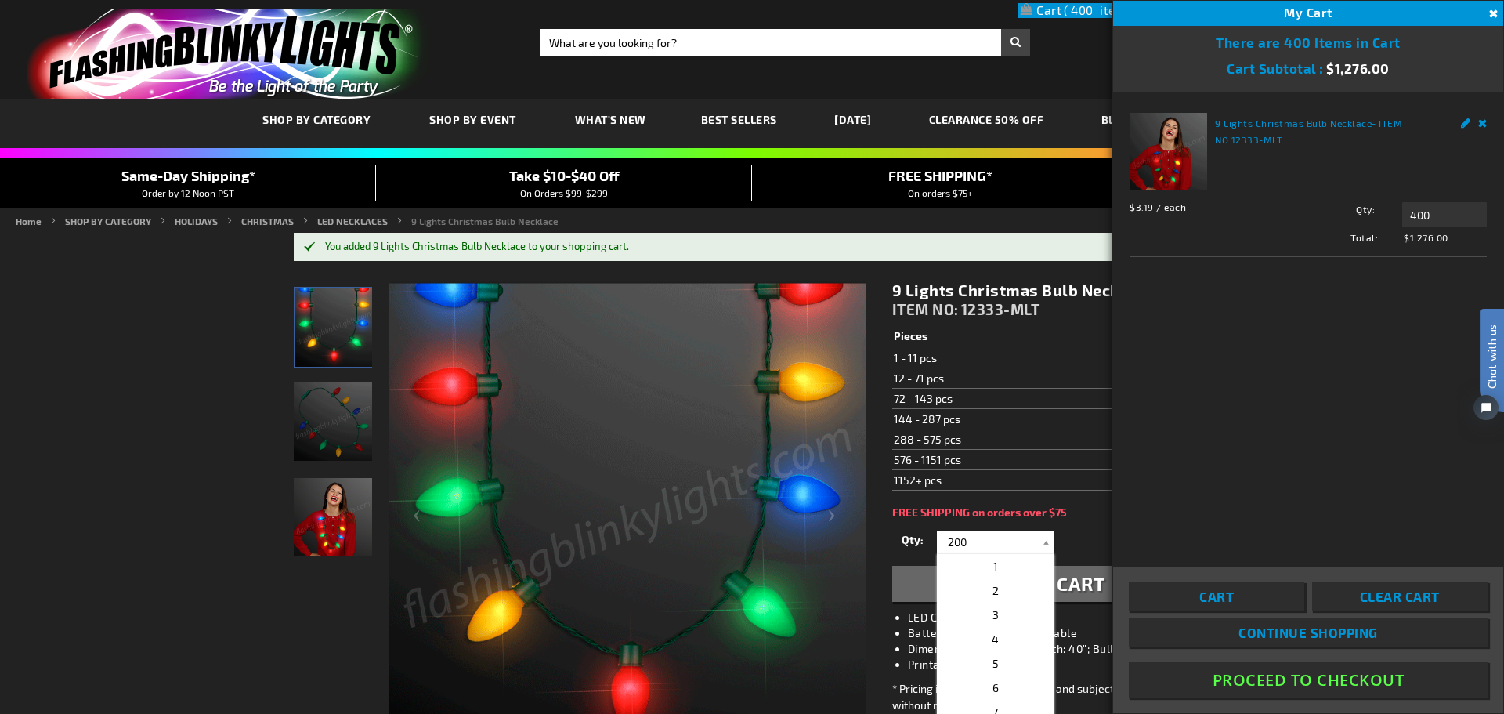
click at [1232, 595] on span "Cart" at bounding box center [1216, 596] width 34 height 16
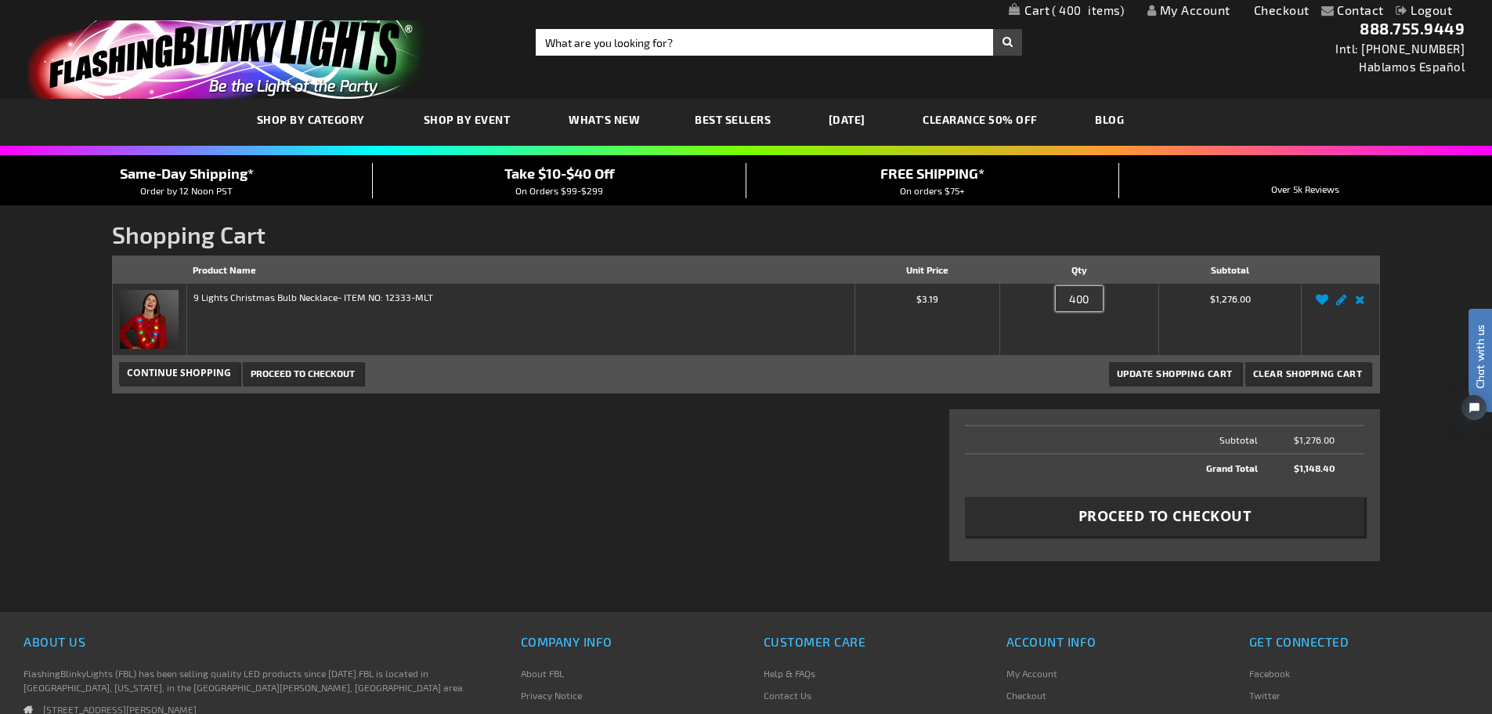
drag, startPoint x: 1090, startPoint y: 295, endPoint x: 1053, endPoint y: 298, distance: 37.7
click at [1053, 298] on div "Qty 400" at bounding box center [1080, 302] width 146 height 25
type input "200"
click at [1164, 374] on span "Update Shopping Cart" at bounding box center [1175, 372] width 116 height 11
click at [1122, 515] on span "Proceed to Checkout" at bounding box center [1165, 516] width 173 height 20
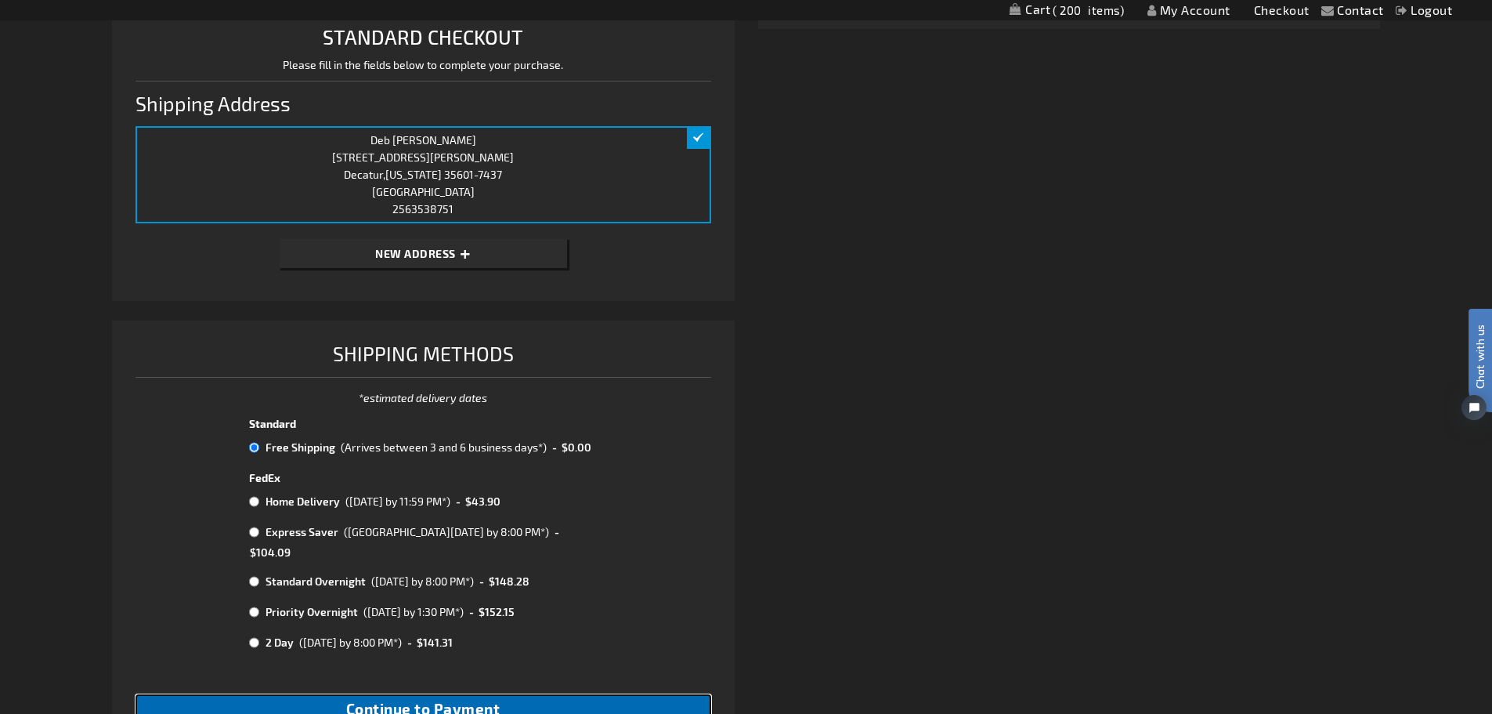
click at [376, 700] on span "Continue to Payment" at bounding box center [423, 709] width 154 height 18
checkbox input "true"
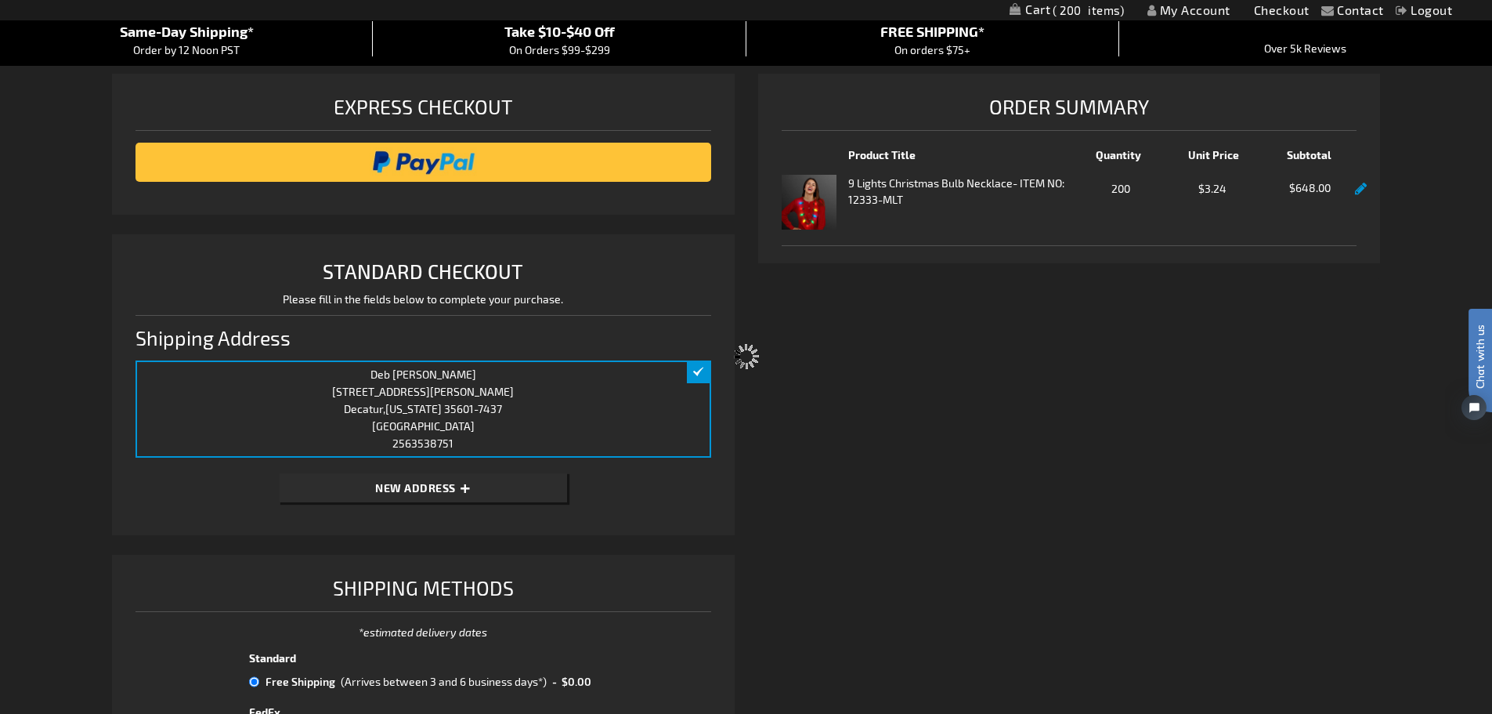
select select "cc9b05447f6f06ecc31e879f0af212b057f1c3fc"
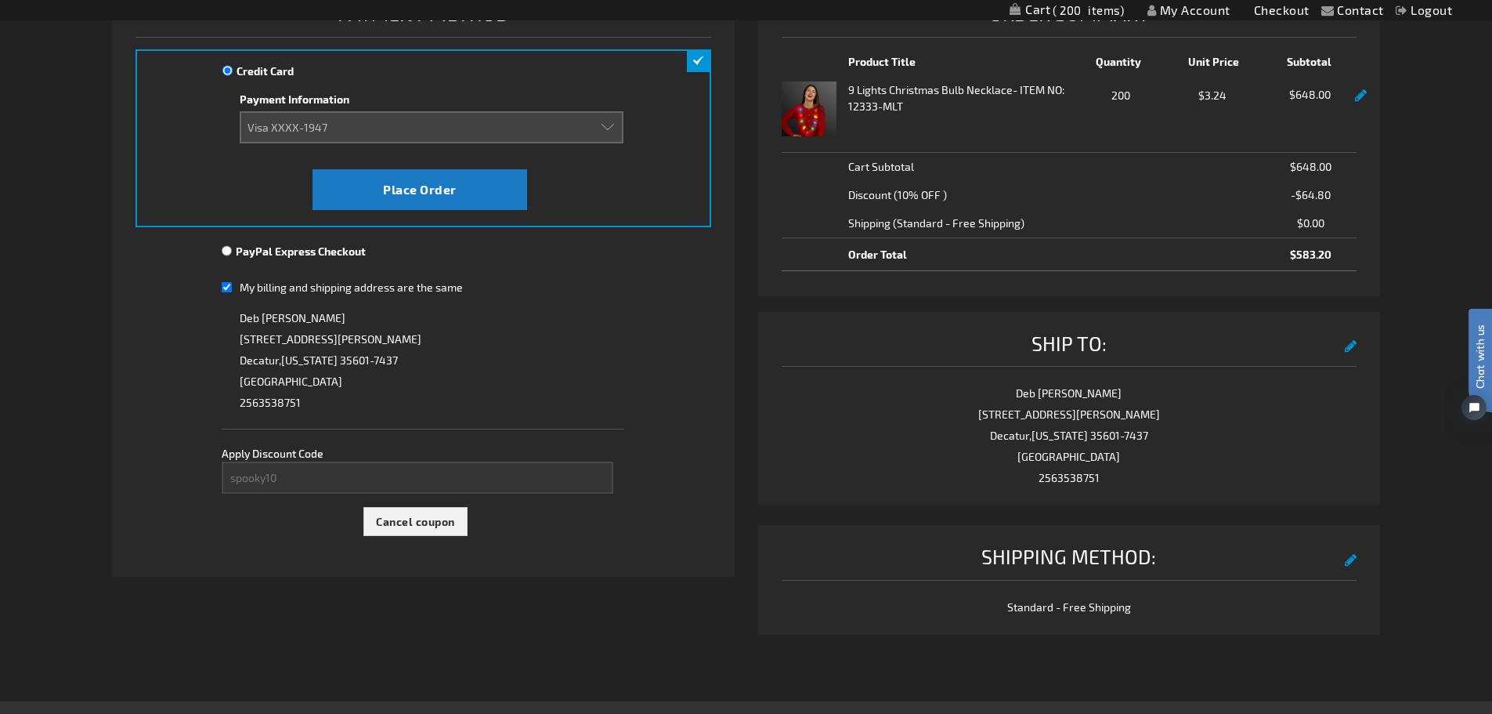
scroll to position [78, 0]
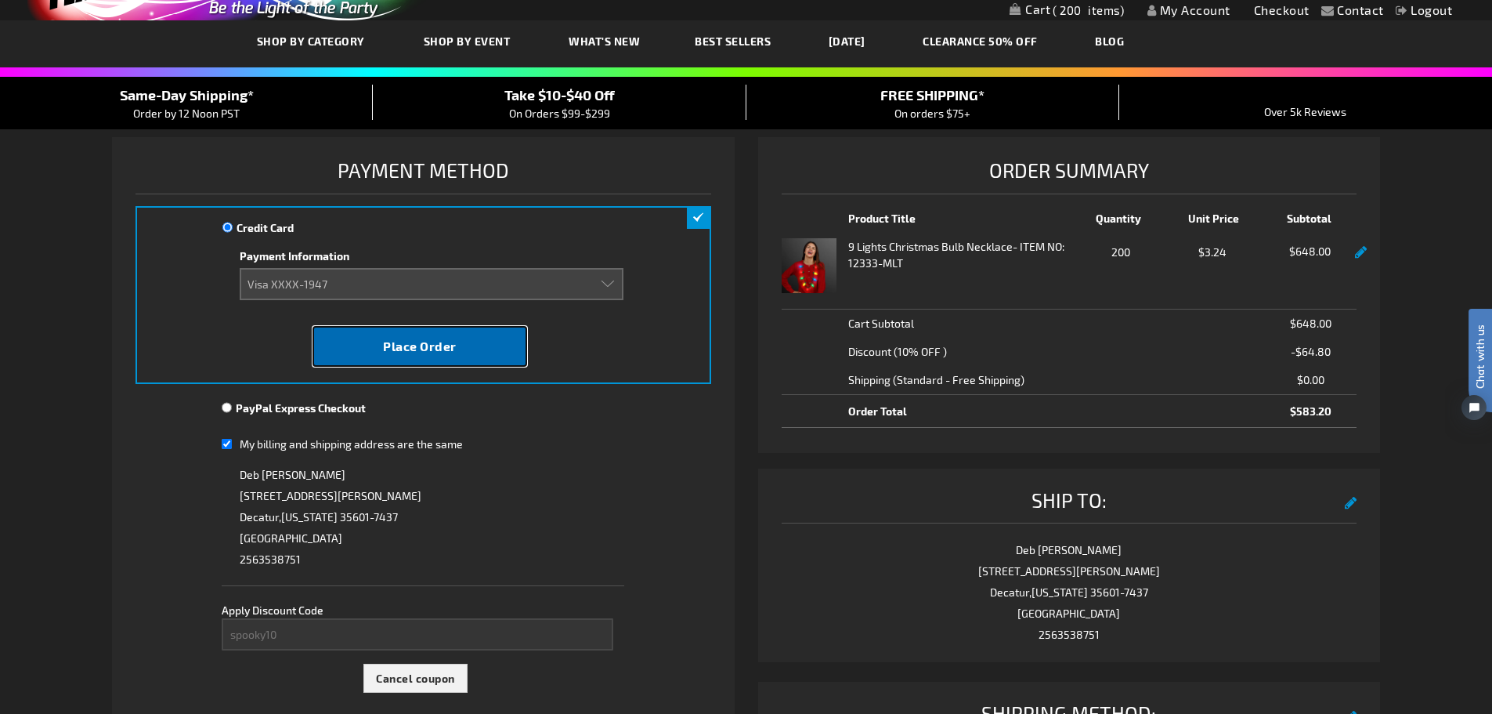
click at [383, 350] on span "Place Order" at bounding box center [420, 345] width 74 height 15
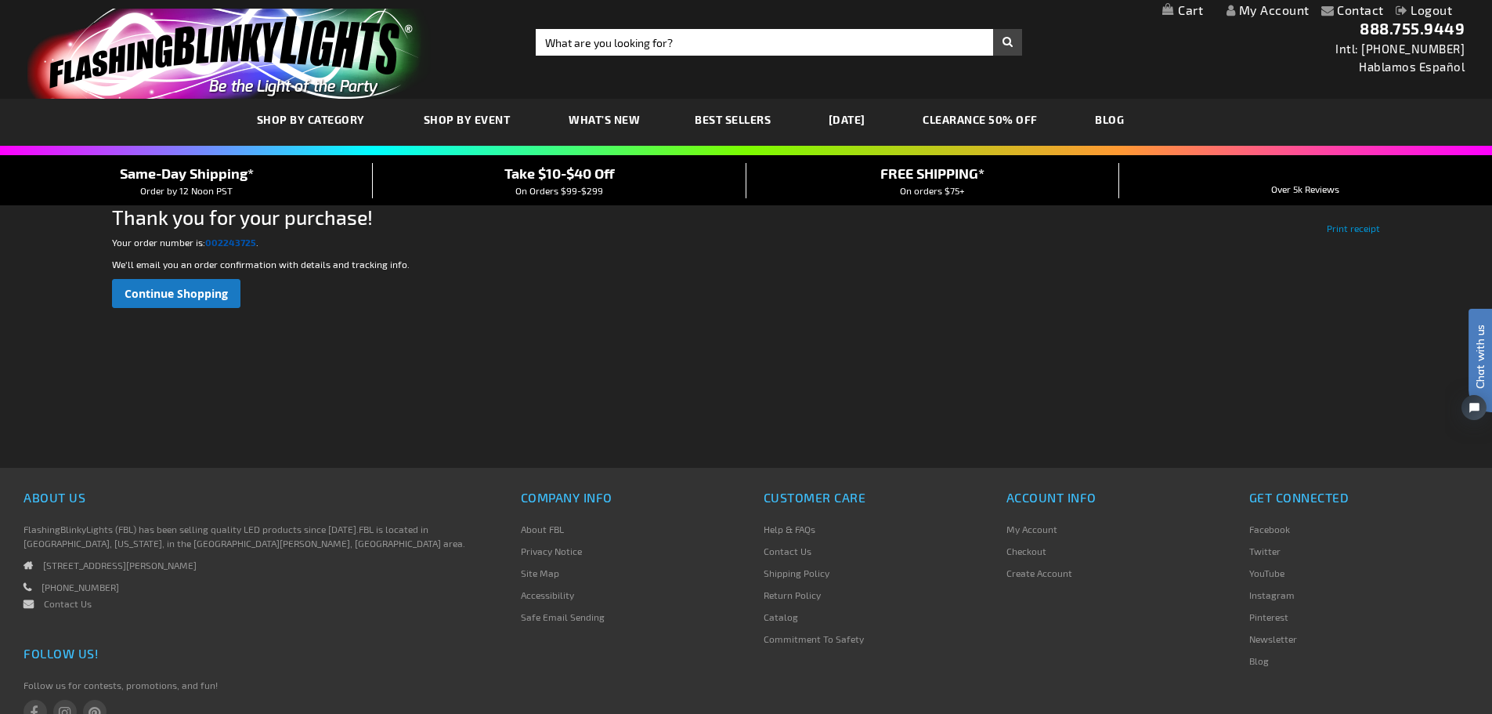
click at [225, 239] on strong "002243725" at bounding box center [230, 242] width 51 height 11
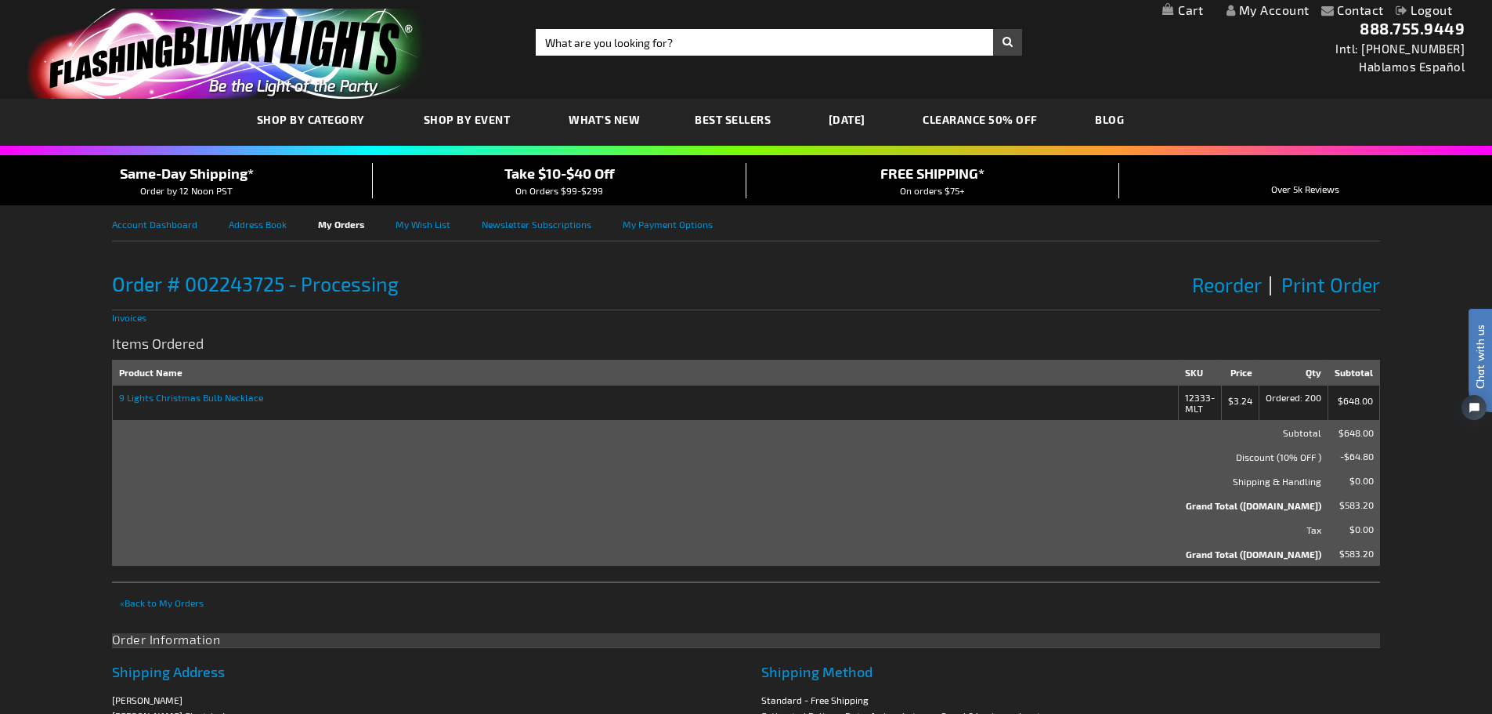
click at [1425, 4] on link "Logout" at bounding box center [1424, 9] width 57 height 15
